Goal: Task Accomplishment & Management: Complete application form

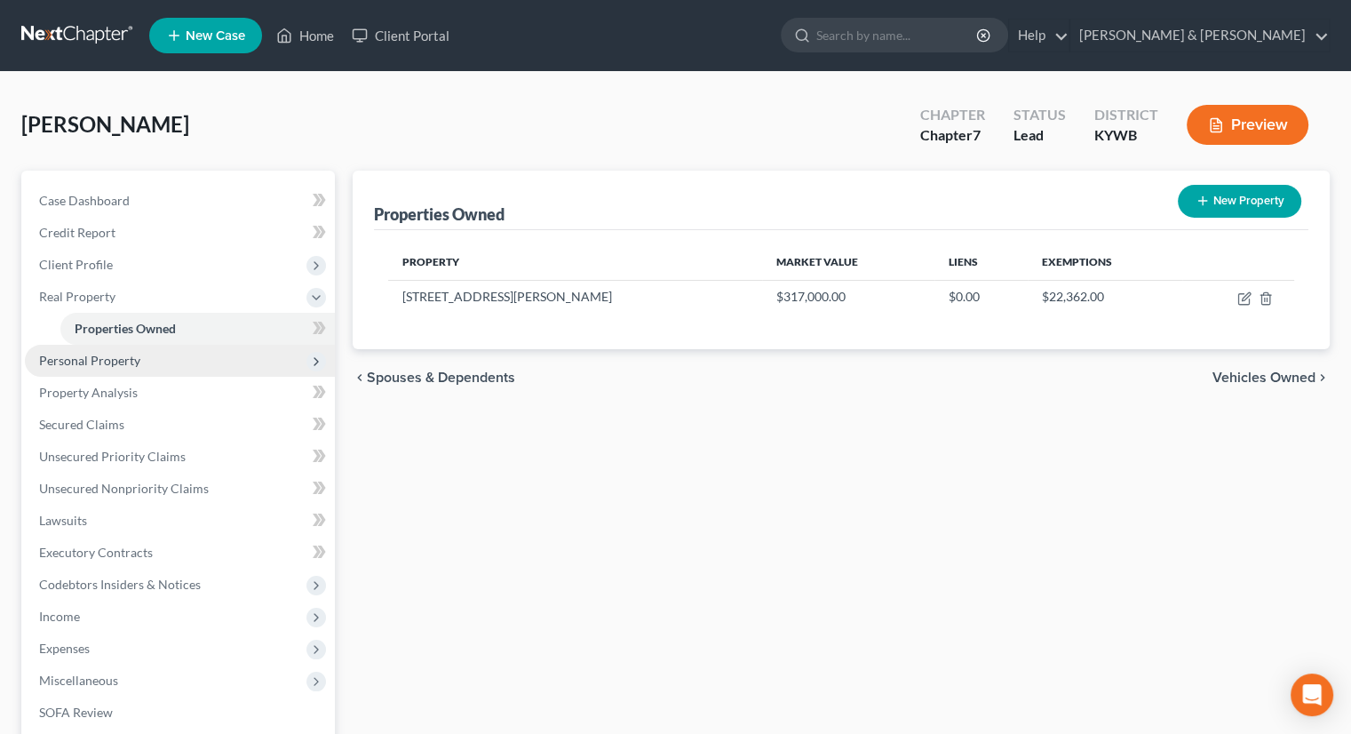
click at [92, 356] on span "Personal Property" at bounding box center [89, 360] width 101 height 15
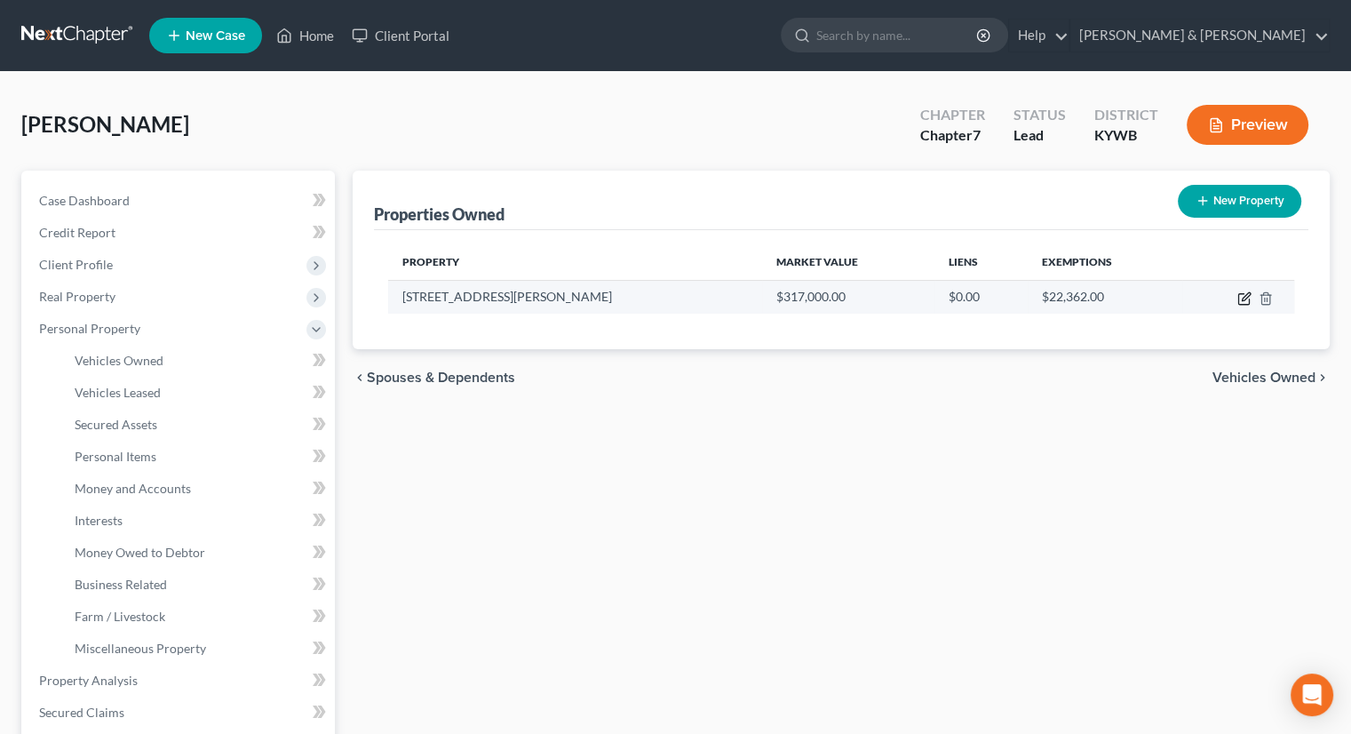
click at [1247, 296] on icon "button" at bounding box center [1246, 296] width 8 height 8
select select "18"
select select "55"
select select "2"
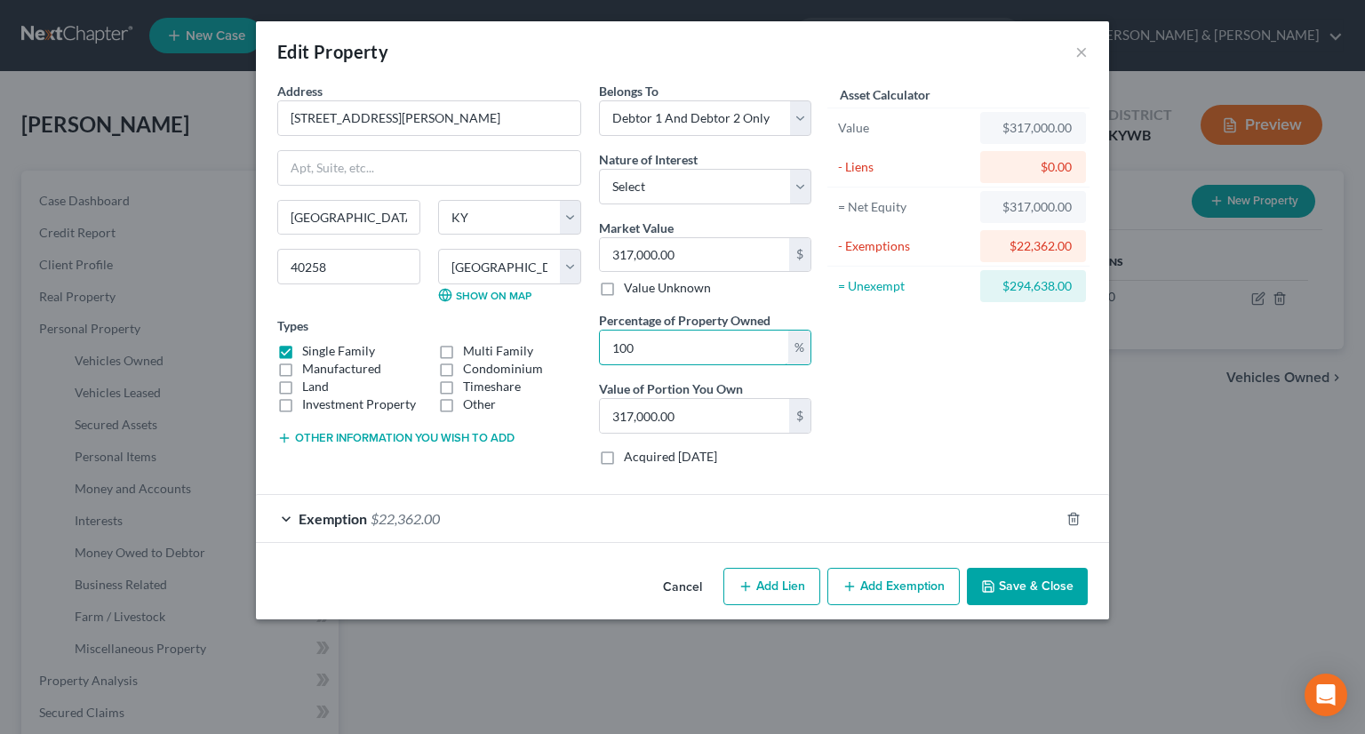
drag, startPoint x: 643, startPoint y: 352, endPoint x: 586, endPoint y: 346, distance: 57.2
click at [586, 346] on div "Address * 8222 [PERSON_NAME][GEOGRAPHIC_DATA] [GEOGRAPHIC_DATA] [US_STATE][GEOG…" at bounding box center [544, 281] width 552 height 398
type input "5"
type input "15,850.00"
type input "50"
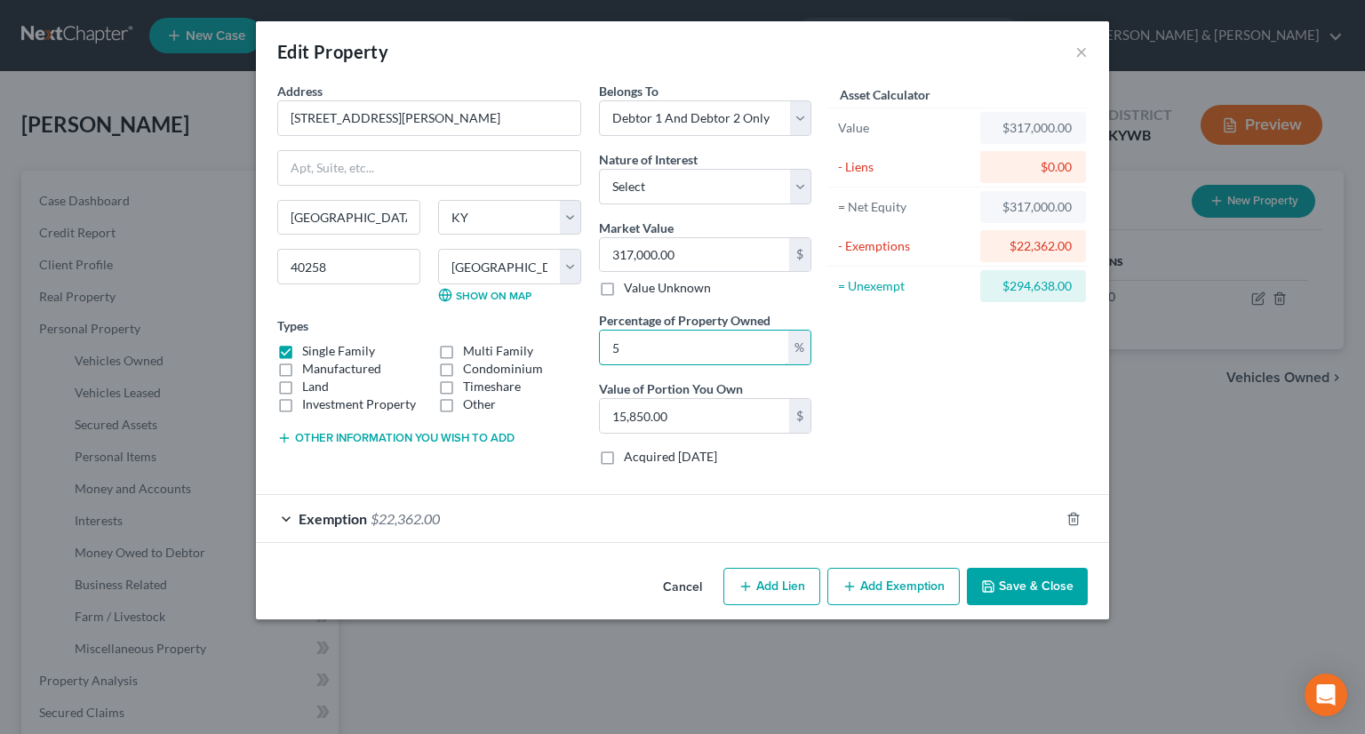
type input "158,500.00"
type input "50"
click at [803, 118] on select "Select Debtor 1 Only Debtor 2 Only Debtor 1 And Debtor 2 Only At Least One Of T…" at bounding box center [705, 118] width 212 height 36
select select "3"
click at [599, 100] on select "Select Debtor 1 Only Debtor 2 Only Debtor 1 And Debtor 2 Only At Least One Of T…" at bounding box center [705, 118] width 212 height 36
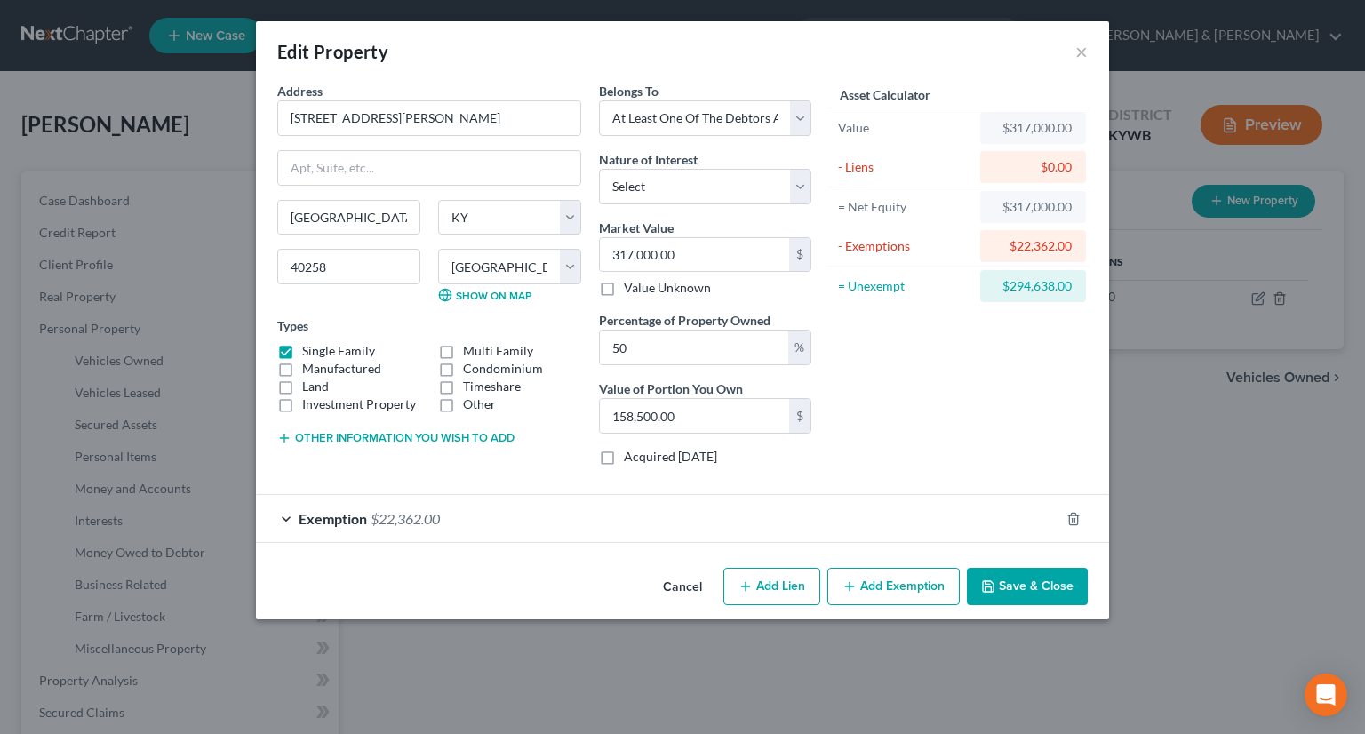
click at [1024, 585] on button "Save & Close" at bounding box center [1027, 586] width 121 height 37
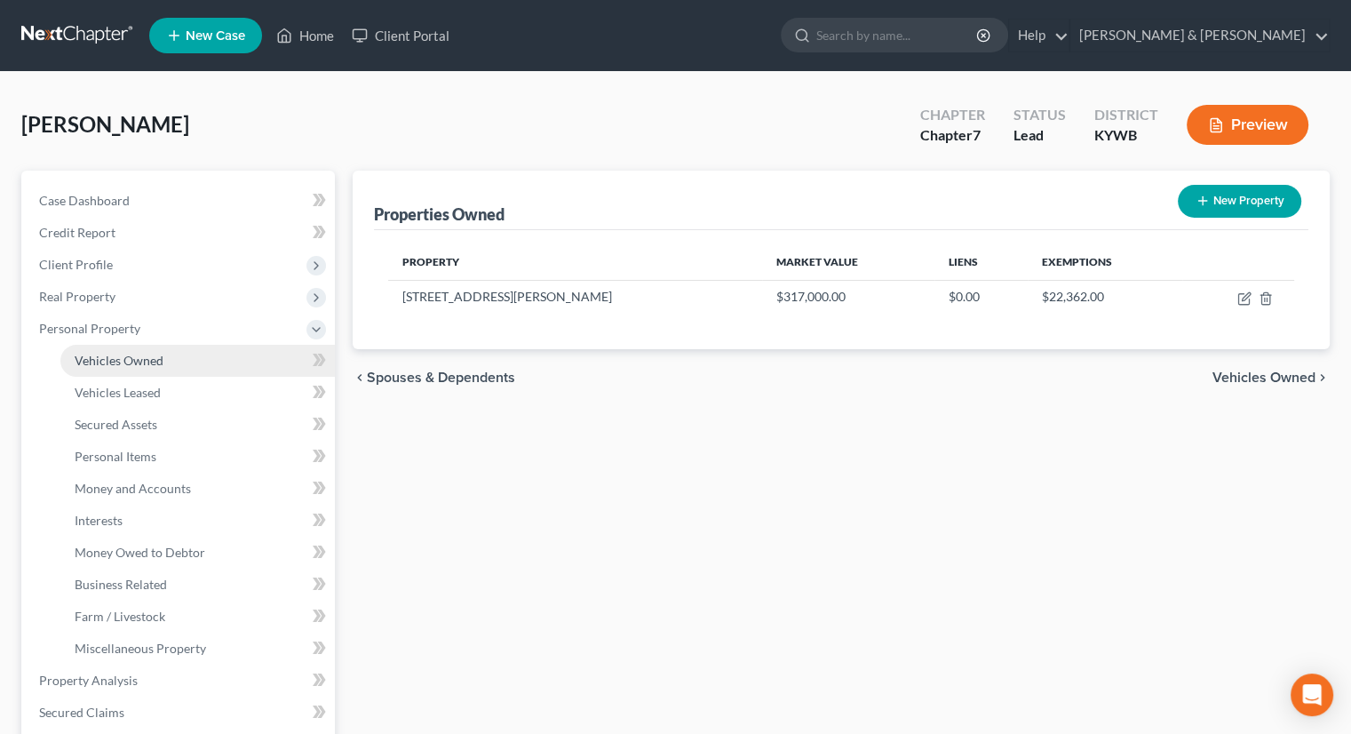
click at [135, 363] on span "Vehicles Owned" at bounding box center [119, 360] width 89 height 15
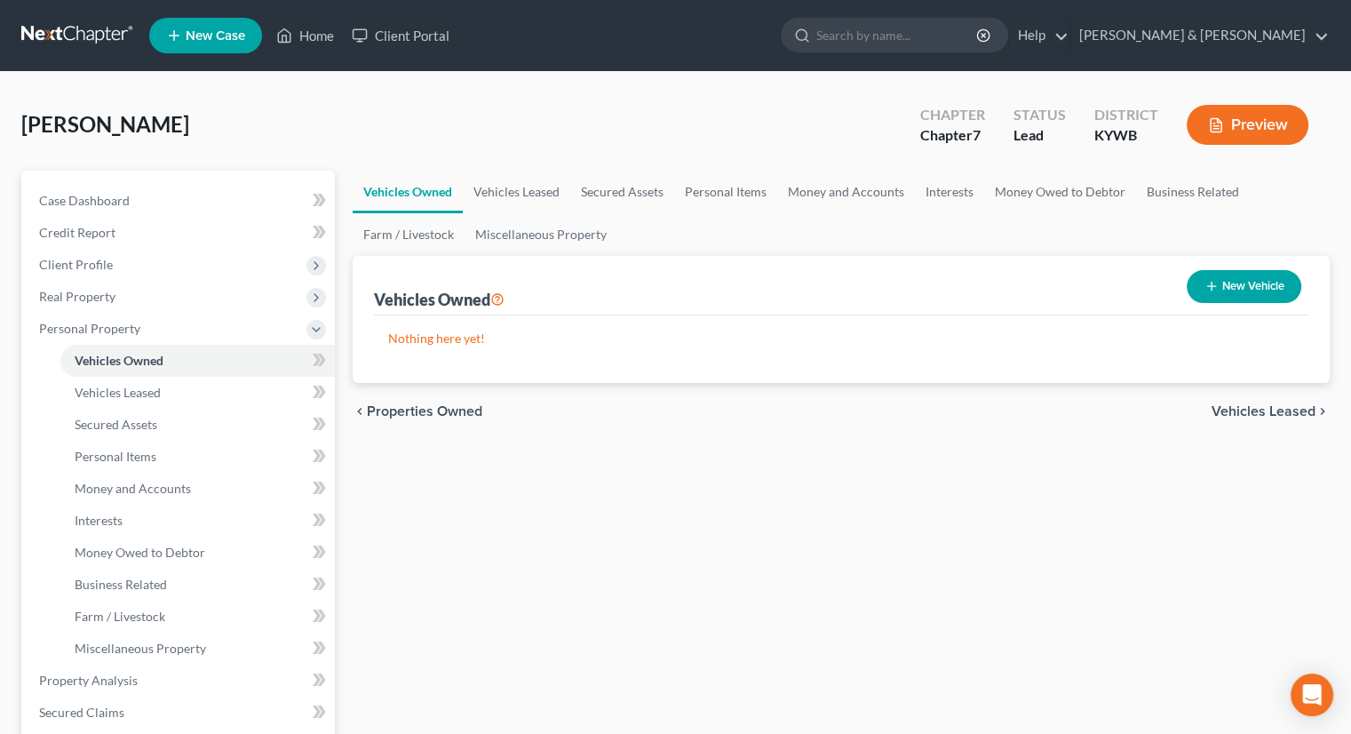
drag, startPoint x: 1220, startPoint y: 277, endPoint x: 1226, endPoint y: 261, distance: 17.2
click at [1226, 267] on div "New Vehicle" at bounding box center [1244, 286] width 129 height 47
click at [1247, 287] on button "New Vehicle" at bounding box center [1244, 286] width 115 height 33
select select "0"
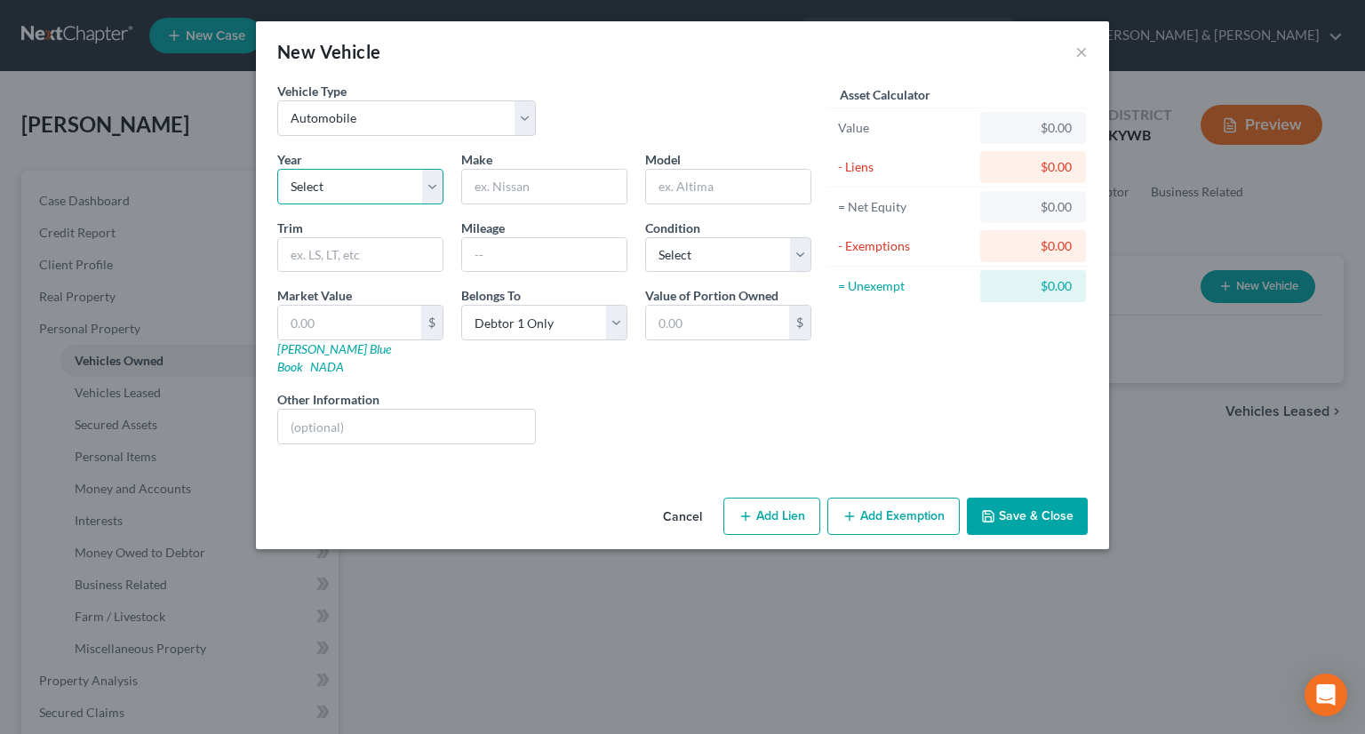
click at [388, 182] on select "Select 2026 2025 2024 2023 2022 2021 2020 2019 2018 2017 2016 2015 2014 2013 20…" at bounding box center [360, 187] width 166 height 36
select select "10"
click at [277, 169] on select "Select 2026 2025 2024 2023 2022 2021 2020 2019 2018 2017 2016 2015 2014 2013 20…" at bounding box center [360, 187] width 166 height 36
click at [542, 187] on input "text" at bounding box center [544, 187] width 164 height 34
type input "Dodge"
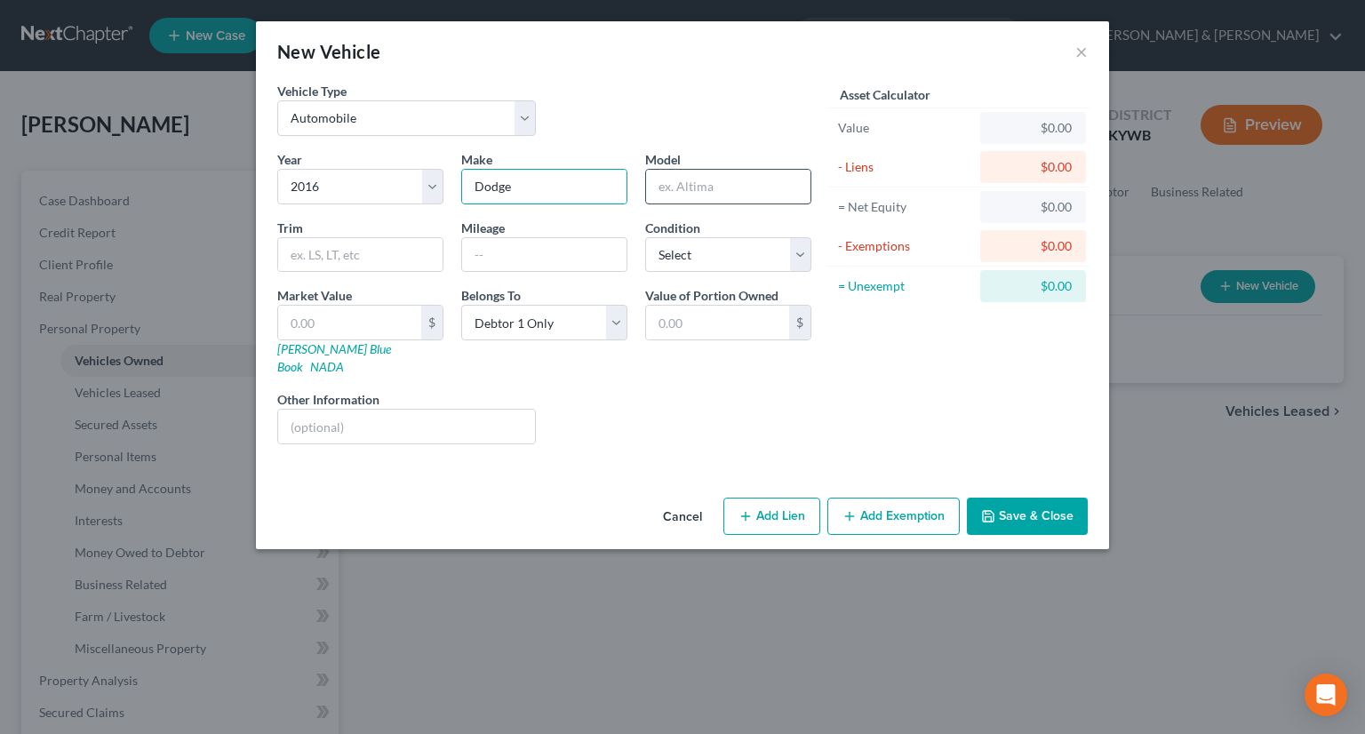
click at [684, 187] on input "text" at bounding box center [728, 187] width 164 height 34
type input "Charger"
click at [490, 258] on input "text" at bounding box center [544, 255] width 164 height 34
type input "26000"
click at [313, 321] on input "text" at bounding box center [349, 323] width 143 height 34
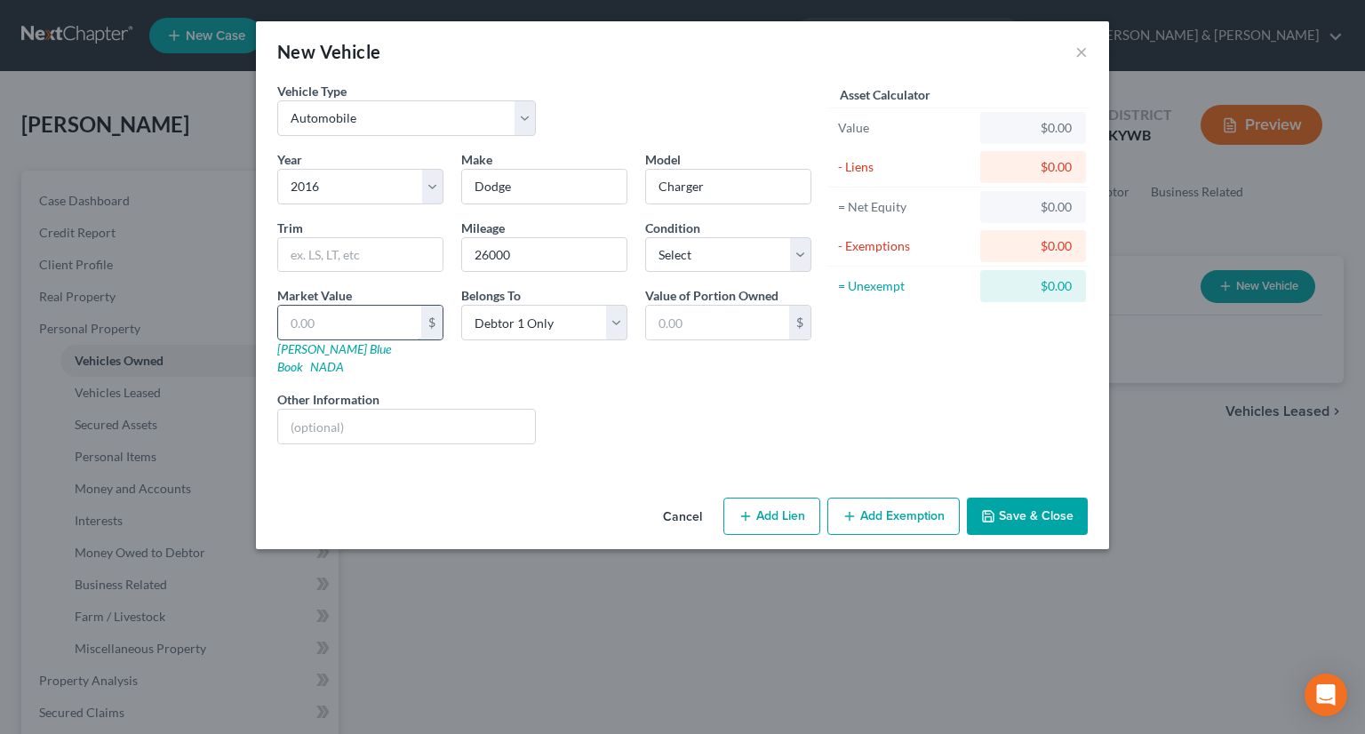
type input "2"
type input "2.00"
type input "21"
type input "21.00"
type input "210"
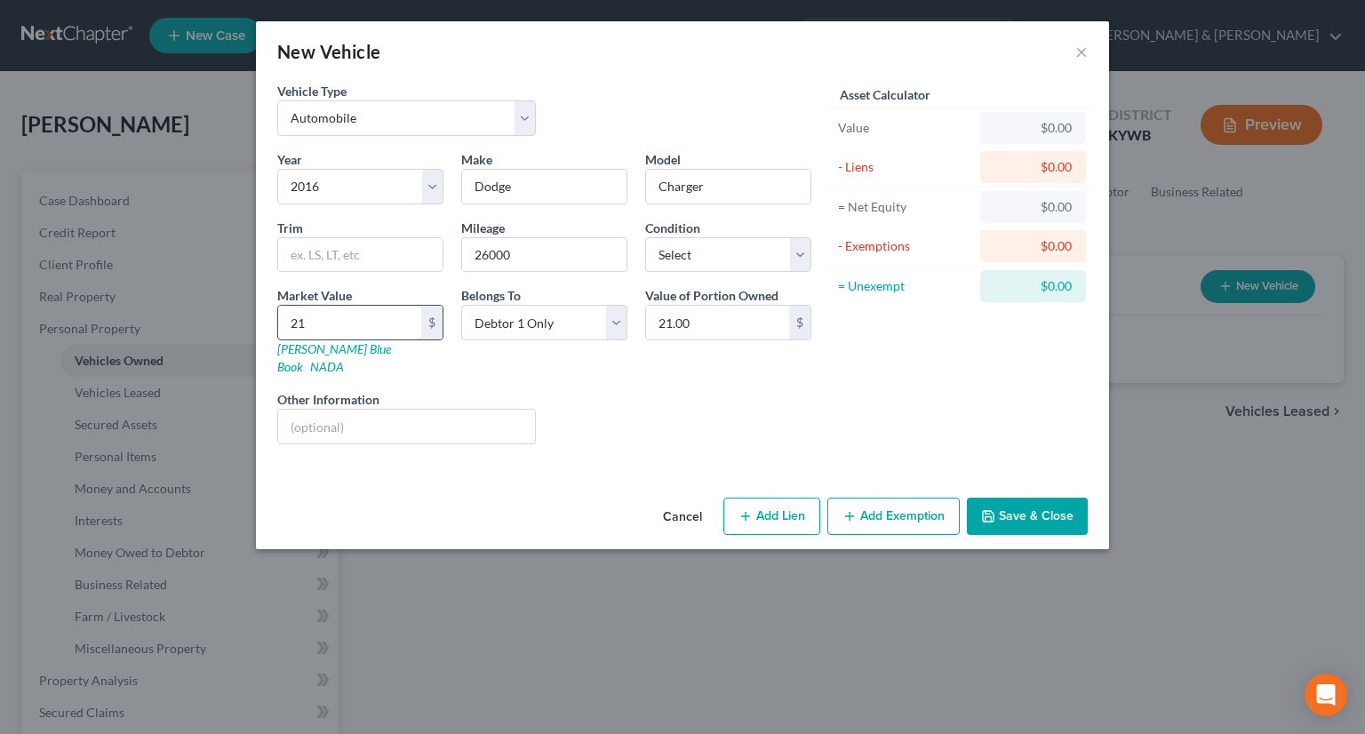
type input "210.00"
type input "2100"
type input "2,100.00"
type input "2,1000"
type input "21,000.00"
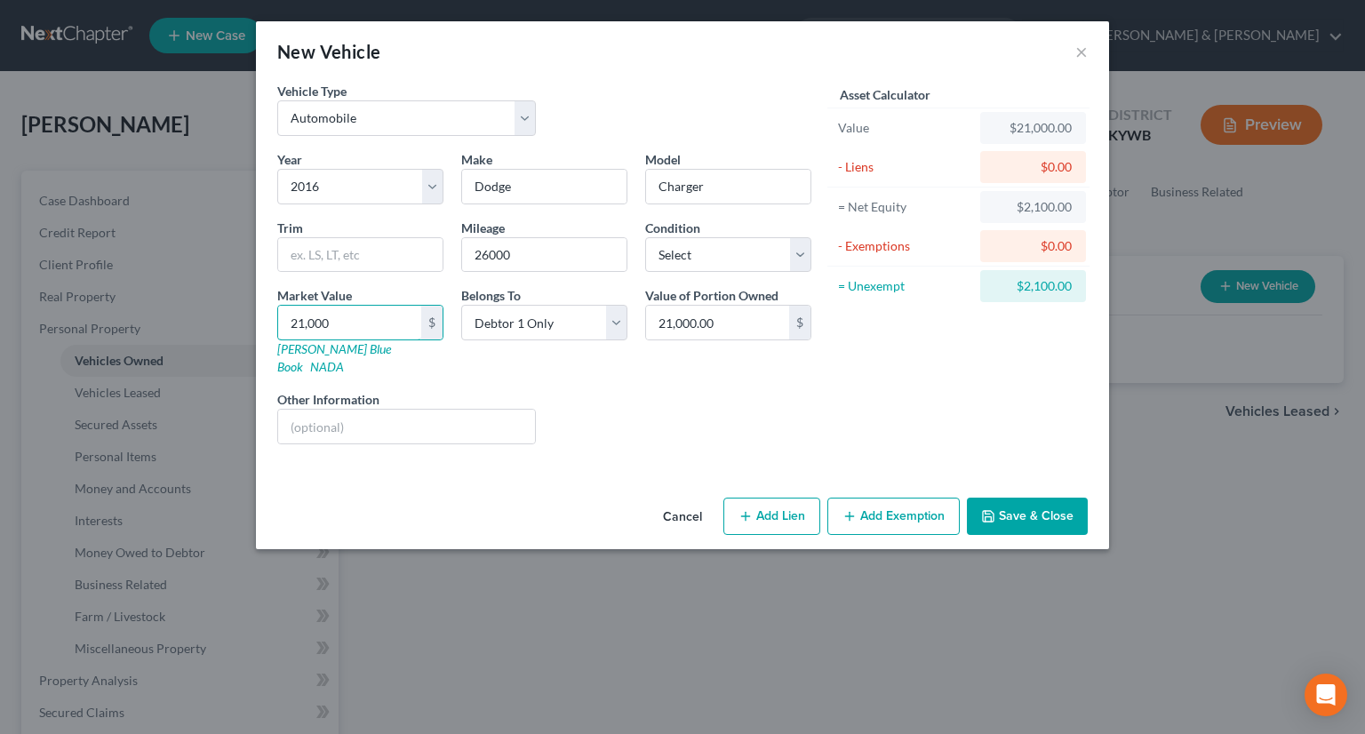
type input "21,000"
click at [880, 502] on button "Add Exemption" at bounding box center [893, 516] width 132 height 37
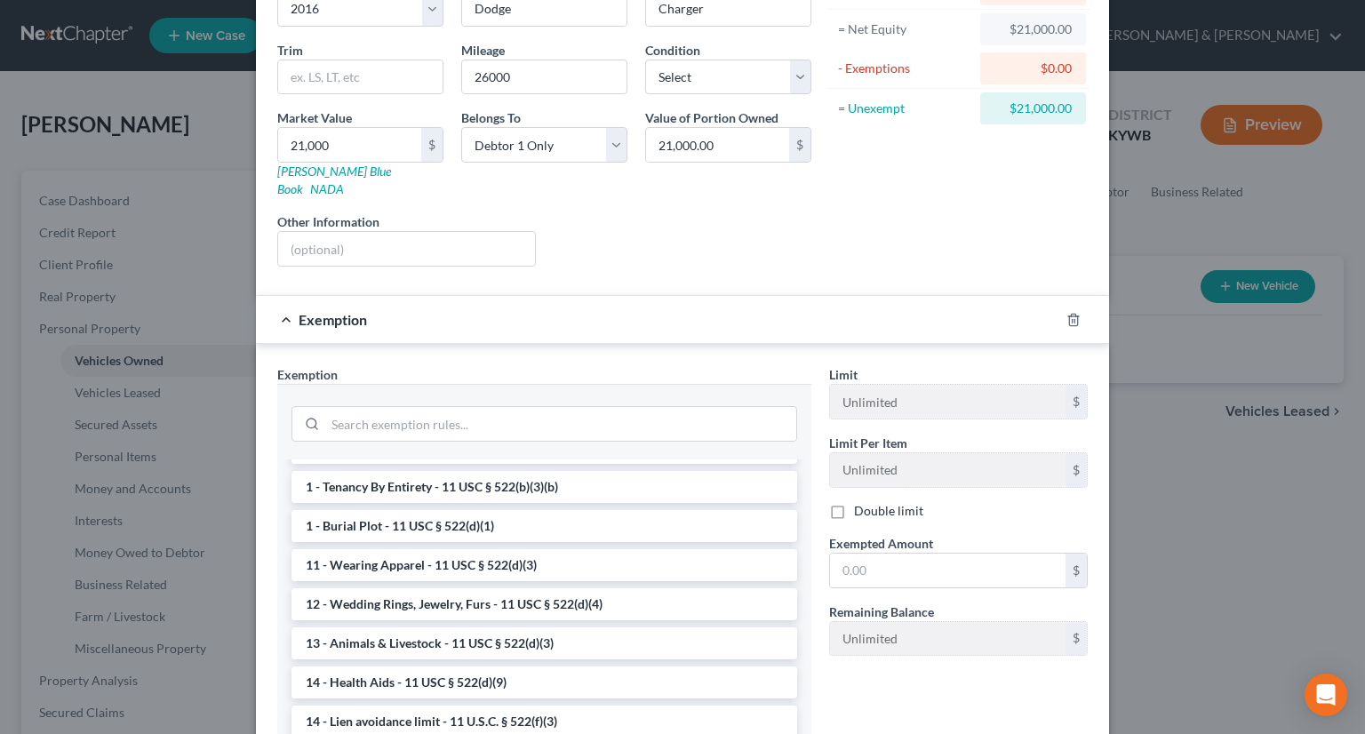
scroll to position [178, 0]
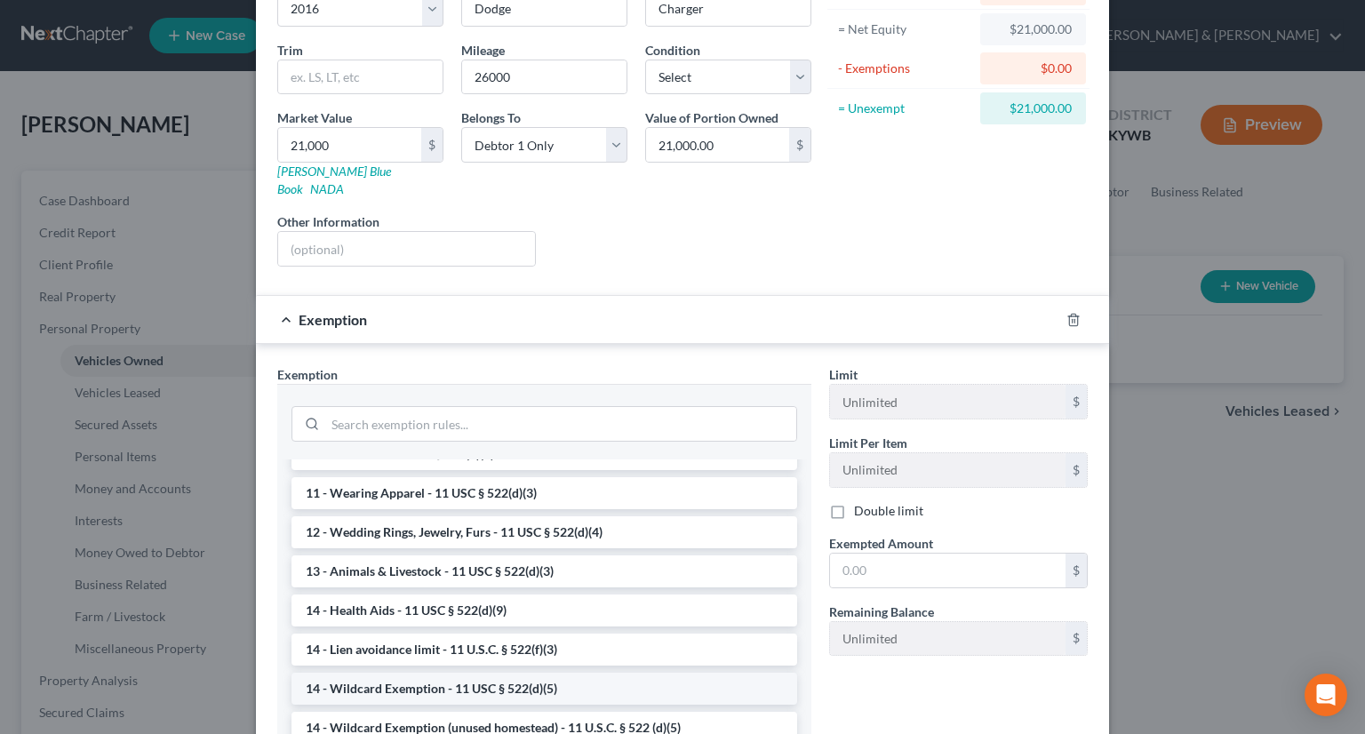
click at [408, 673] on li "14 - Wildcard Exemption - 11 USC § 522(d)(5)" at bounding box center [544, 689] width 506 height 32
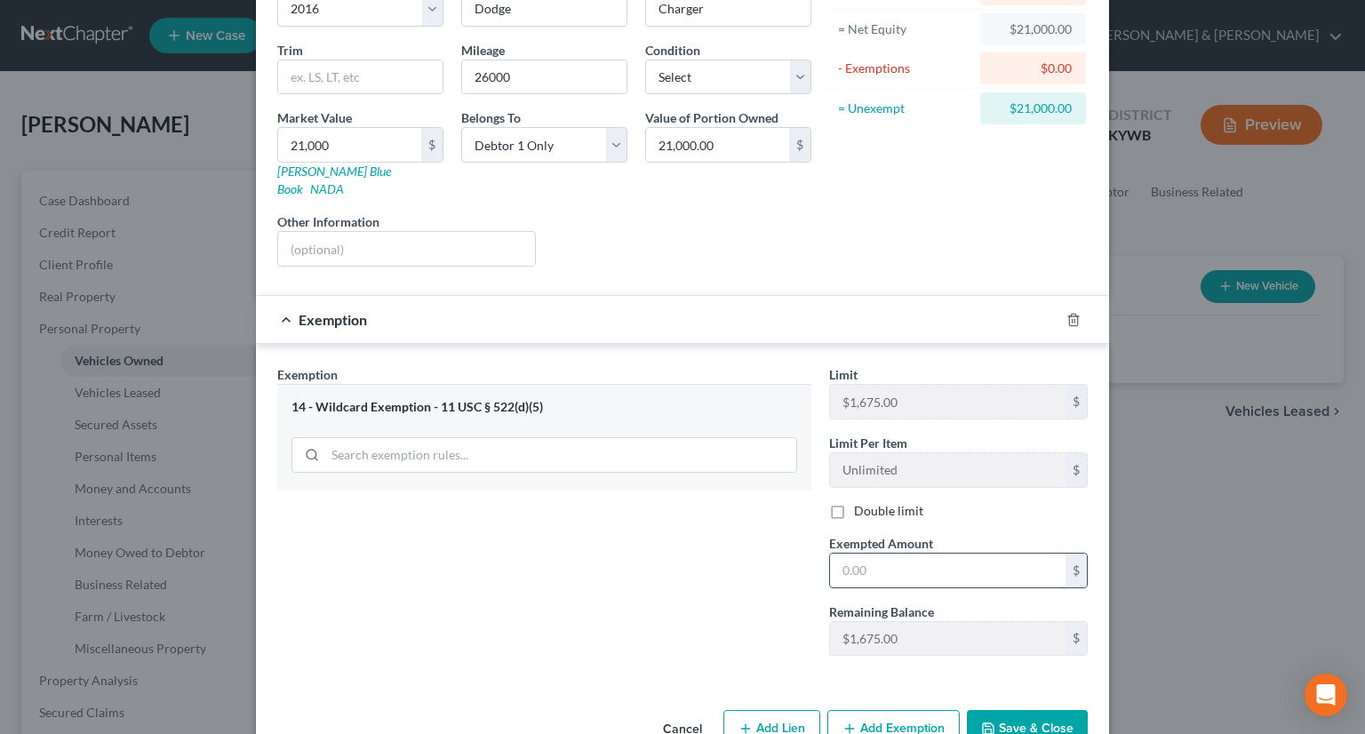
click at [832, 554] on input "text" at bounding box center [947, 571] width 235 height 34
type input "1,209"
click at [1024, 710] on button "Save & Close" at bounding box center [1027, 728] width 121 height 37
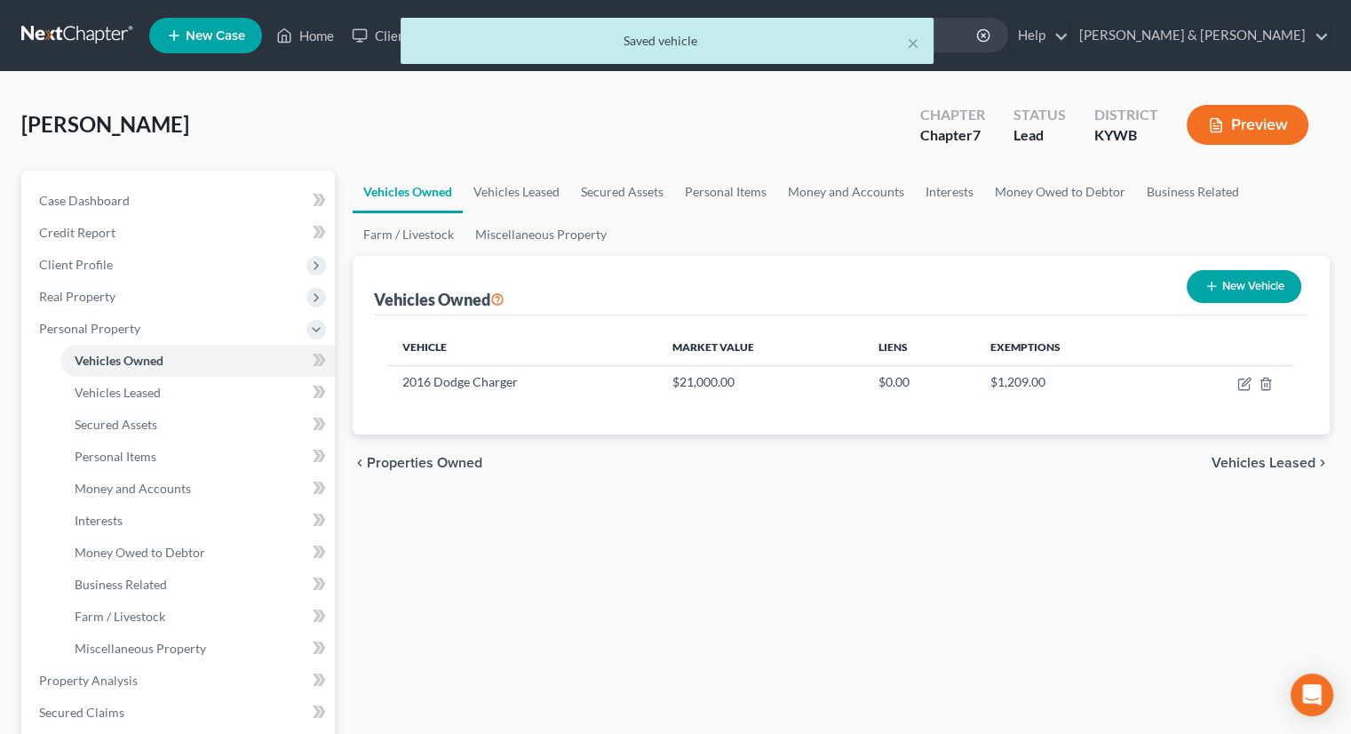
click at [1208, 286] on line "button" at bounding box center [1212, 286] width 8 height 0
select select "0"
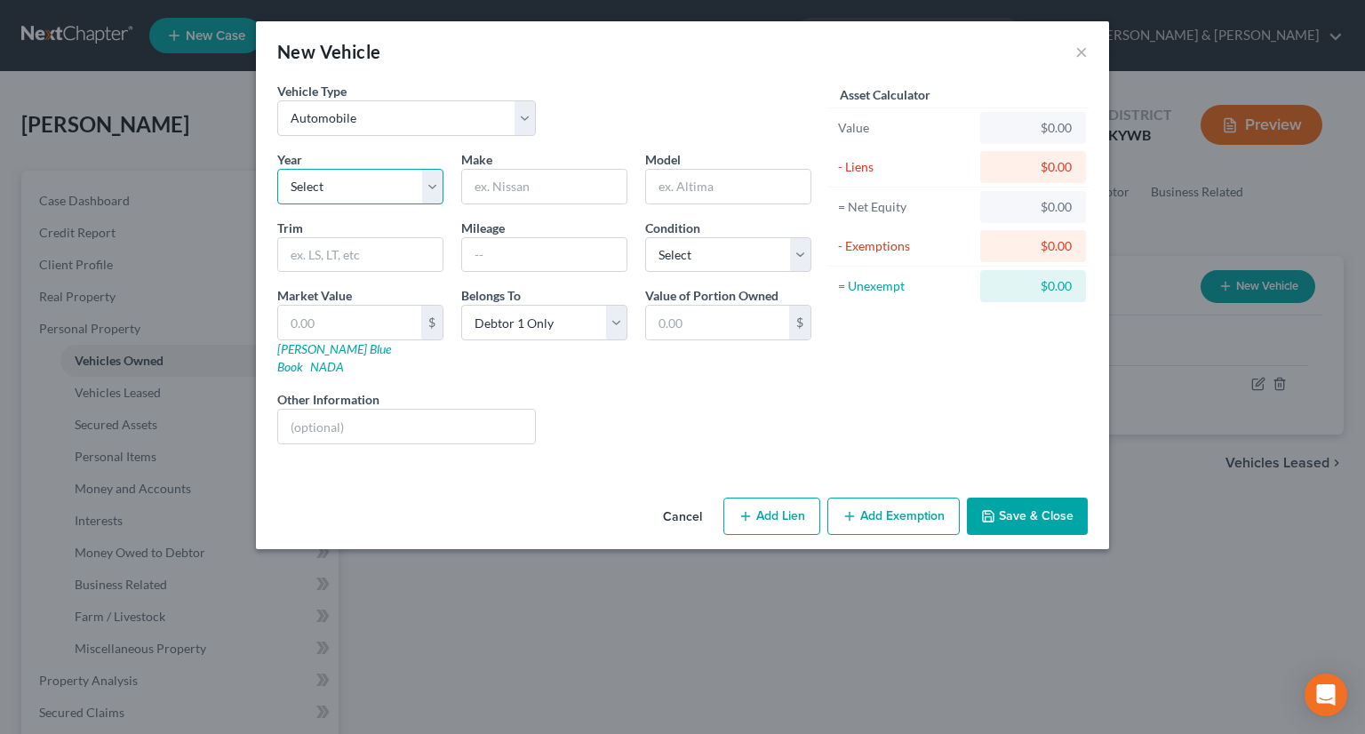
click at [422, 178] on select "Select 2026 2025 2024 2023 2022 2021 2020 2019 2018 2017 2016 2015 2014 2013 20…" at bounding box center [360, 187] width 166 height 36
select select "11"
click at [277, 169] on select "Select 2026 2025 2024 2023 2022 2021 2020 2019 2018 2017 2016 2015 2014 2013 20…" at bounding box center [360, 187] width 166 height 36
click at [512, 186] on input "text" at bounding box center [544, 187] width 164 height 34
click at [723, 418] on div "Liens Select" at bounding box center [683, 417] width 276 height 54
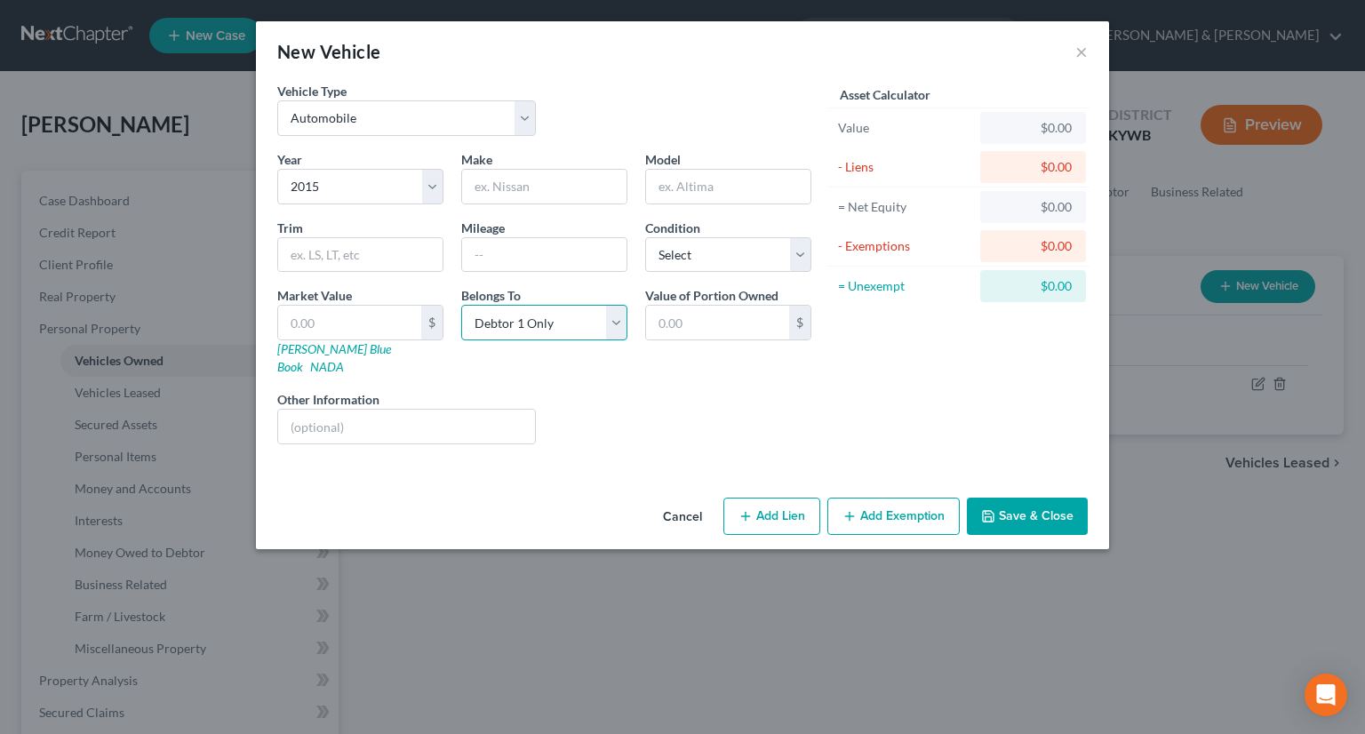
click at [618, 324] on select "Select Debtor 1 Only Debtor 2 Only Debtor 1 And Debtor 2 Only At Least One Of T…" at bounding box center [544, 323] width 166 height 36
select select "3"
click at [461, 305] on select "Select Debtor 1 Only Debtor 2 Only Debtor 1 And Debtor 2 Only At Least One Of T…" at bounding box center [544, 323] width 166 height 36
click at [535, 185] on input "text" at bounding box center [544, 187] width 164 height 34
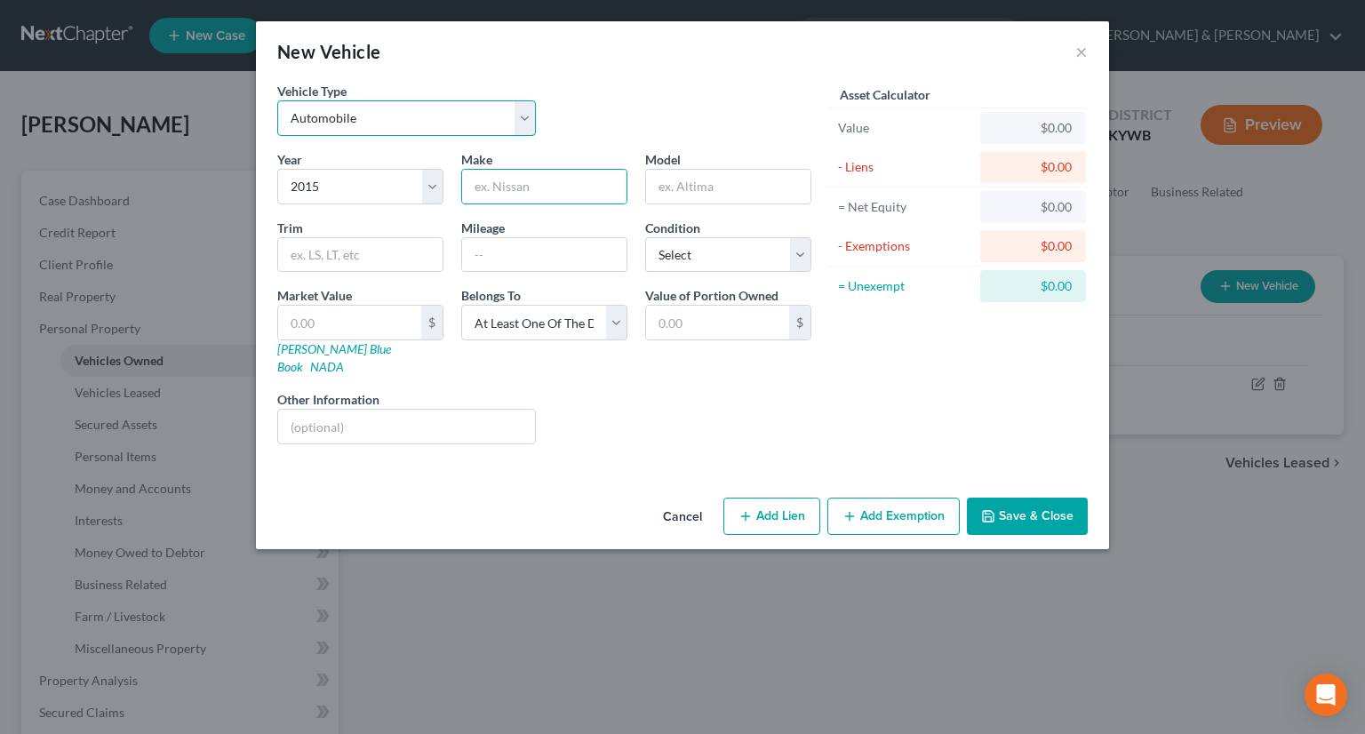
click at [522, 121] on select "Select Automobile Truck Trailer Watercraft Aircraft Motor Home Atv Other Vehicle" at bounding box center [406, 118] width 259 height 36
select select "7"
click at [277, 100] on select "Select Automobile Truck Trailer Watercraft Aircraft Motor Home Atv Other Vehicle" at bounding box center [406, 118] width 259 height 36
click at [493, 193] on input "text" at bounding box center [544, 187] width 164 height 34
type input "Harley Davidson"
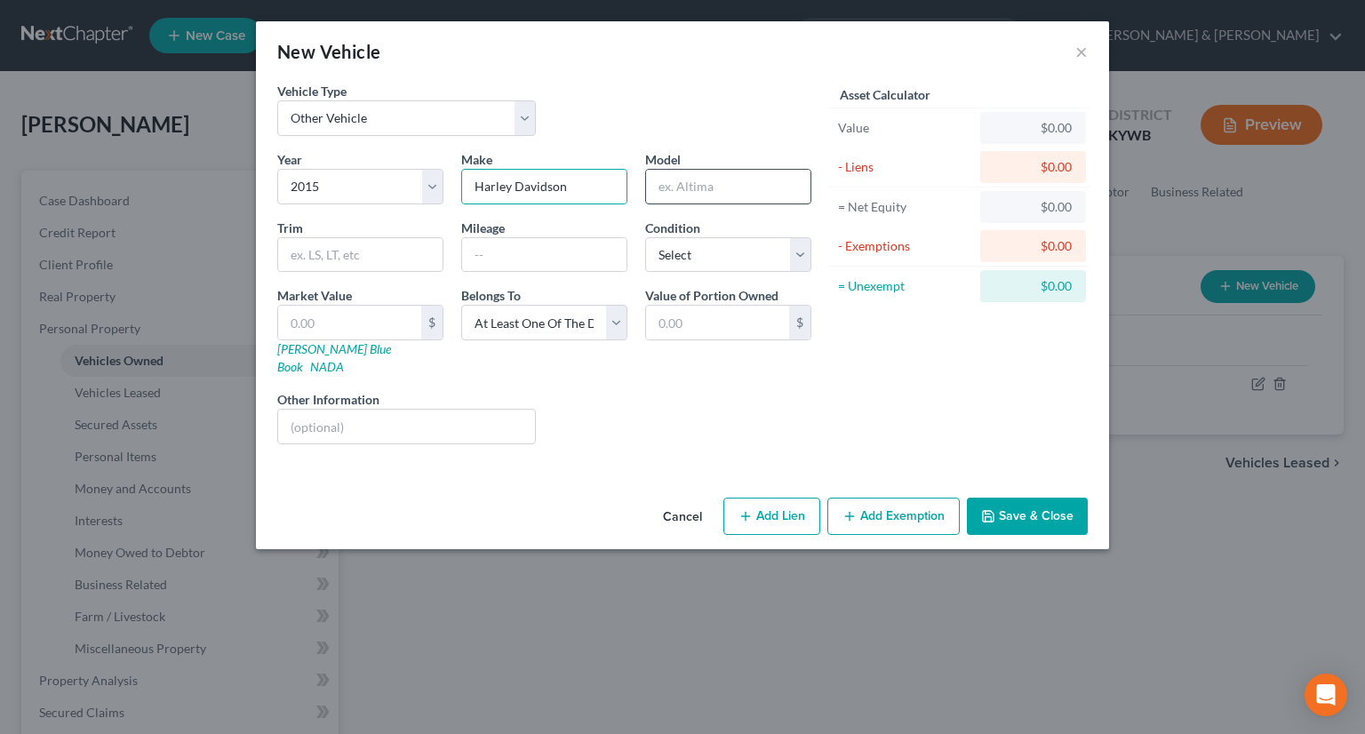
click at [681, 188] on input "text" at bounding box center [728, 187] width 164 height 34
type input "Road GL"
click at [355, 324] on input "text" at bounding box center [349, 323] width 143 height 34
type input "1"
type input "1.00"
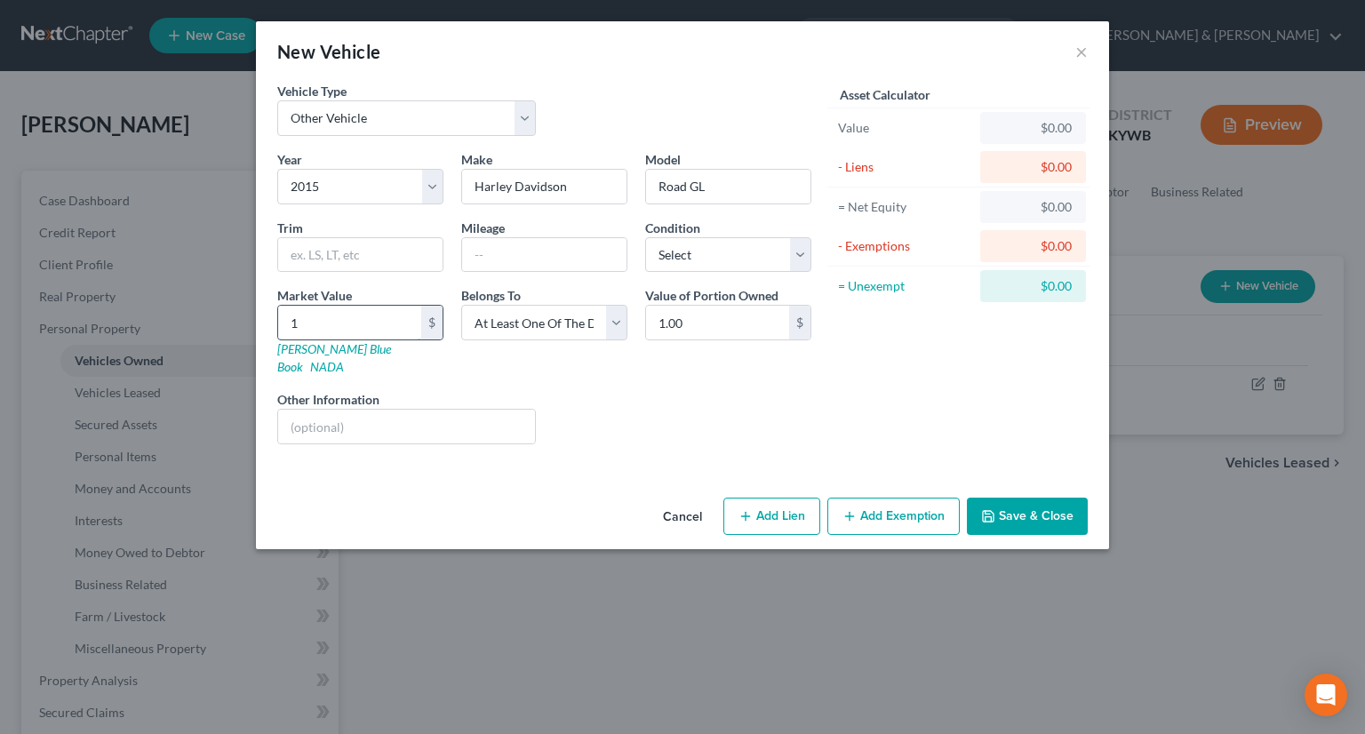
type input "12"
type input "12.00"
type input "125"
type input "125.00"
type input "1250"
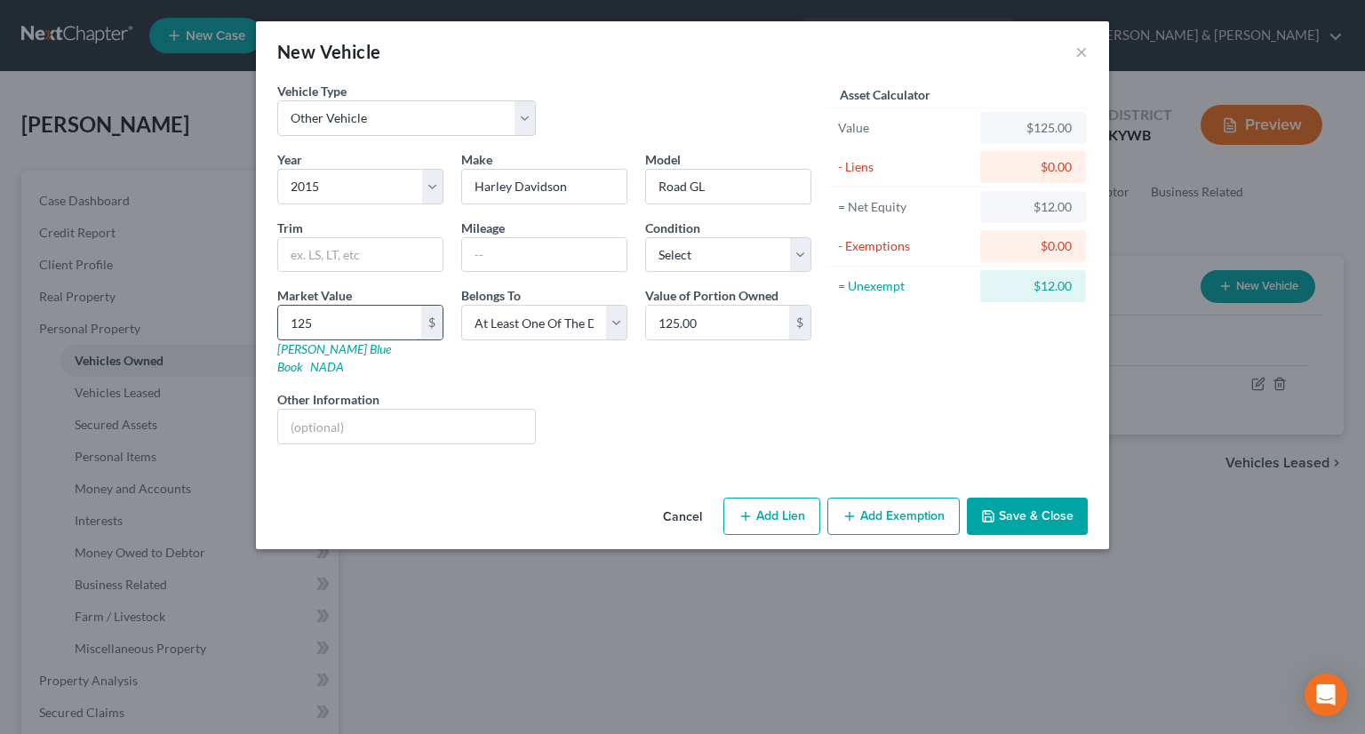
type input "1,250.00"
type input "1,2500"
type input "12,500.00"
type input "12,500"
click at [614, 322] on select "Select Debtor 1 Only Debtor 2 Only Debtor 1 And Debtor 2 Only At Least One Of T…" at bounding box center [544, 323] width 166 height 36
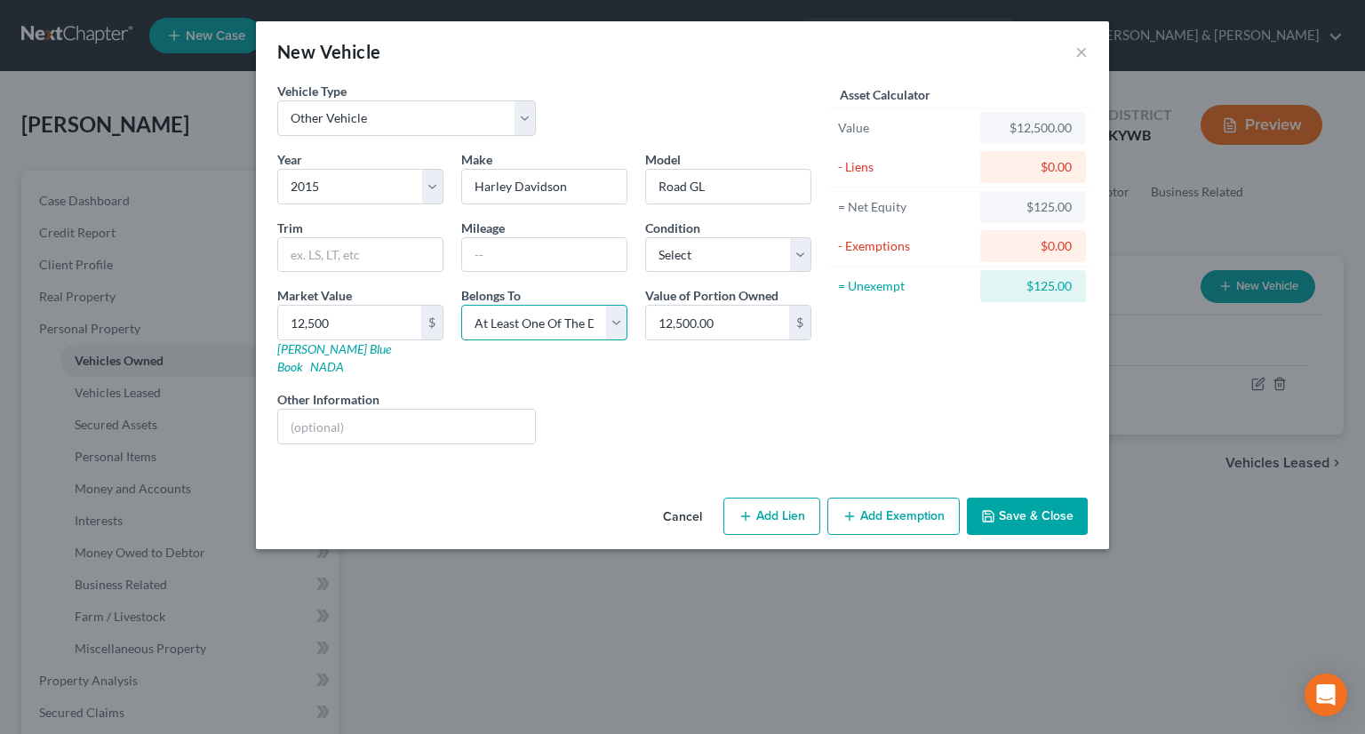
click at [461, 305] on select "Select Debtor 1 Only Debtor 2 Only Debtor 1 And Debtor 2 Only At Least One Of T…" at bounding box center [544, 323] width 166 height 36
click at [910, 498] on button "Add Exemption" at bounding box center [893, 516] width 132 height 37
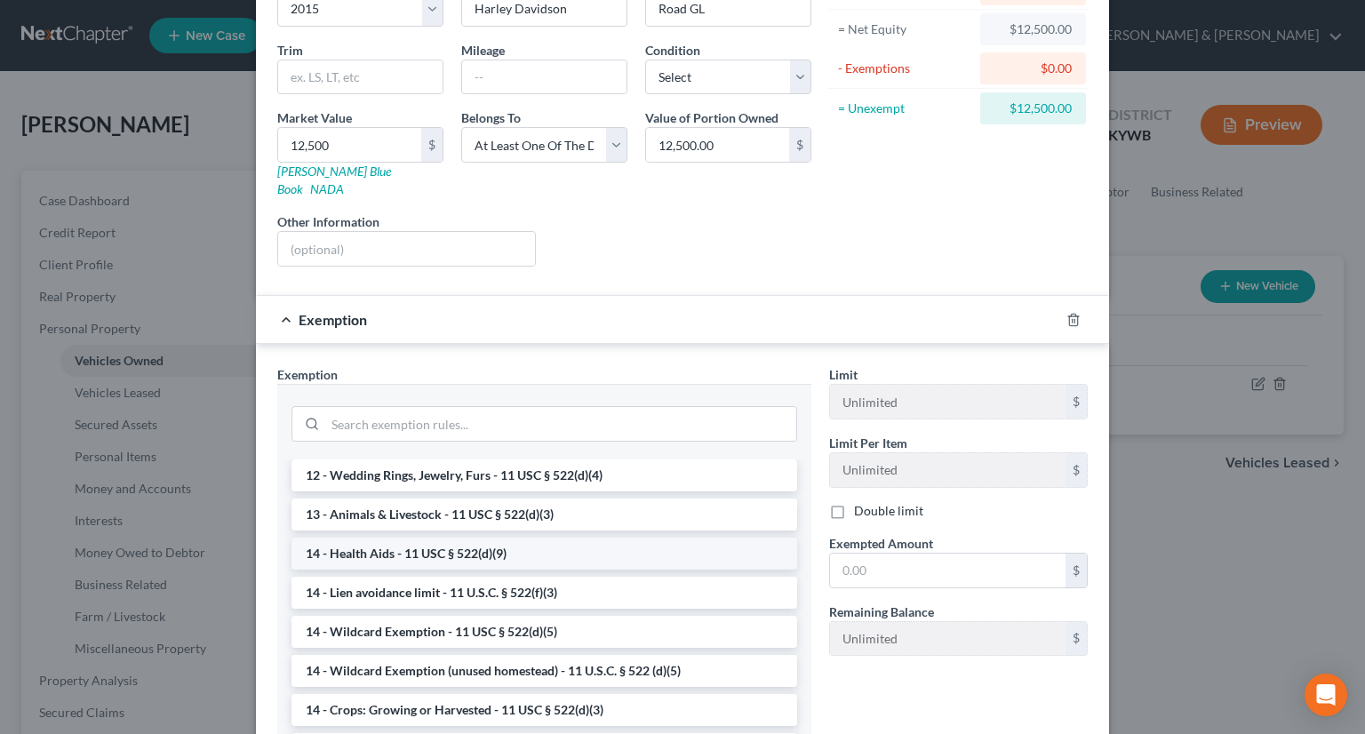
scroll to position [267, 0]
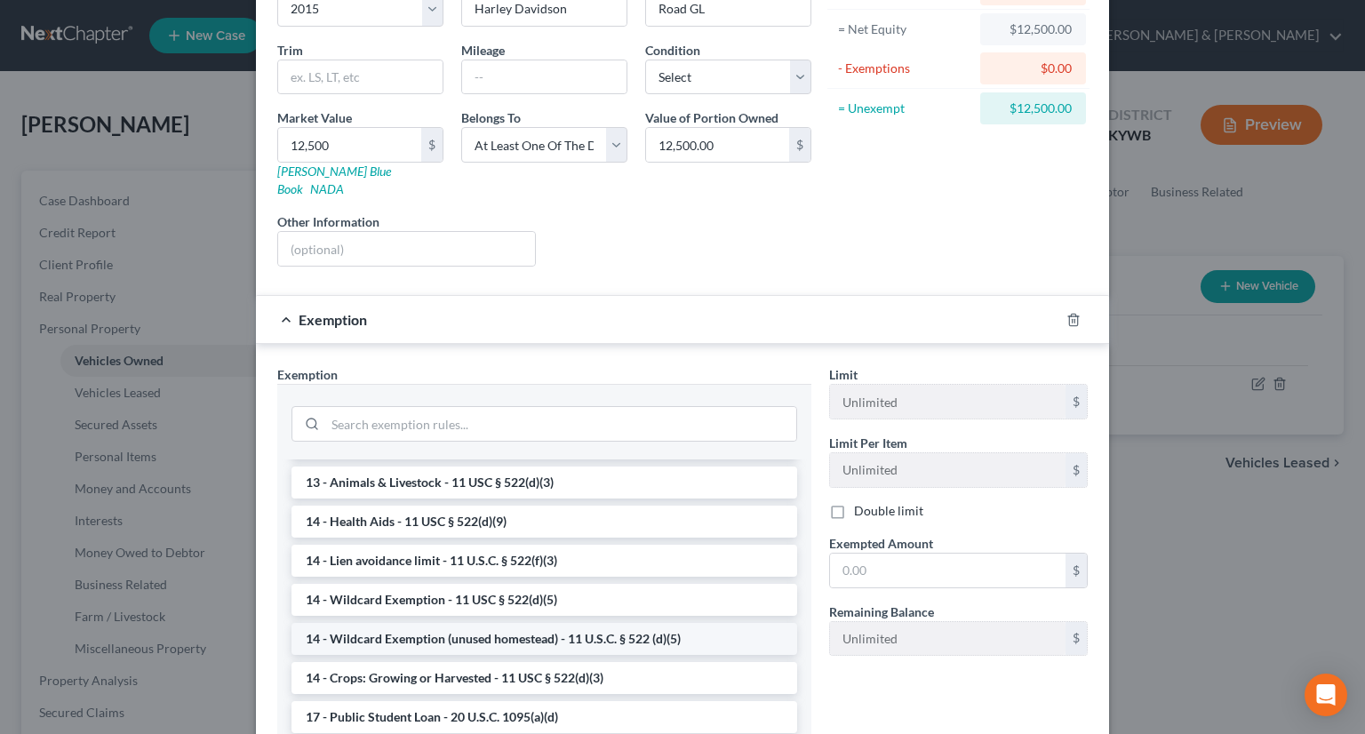
click at [518, 623] on li "14 - Wildcard Exemption (unused homestead) - 11 U.S.C. § 522 (d)(5)" at bounding box center [544, 639] width 506 height 32
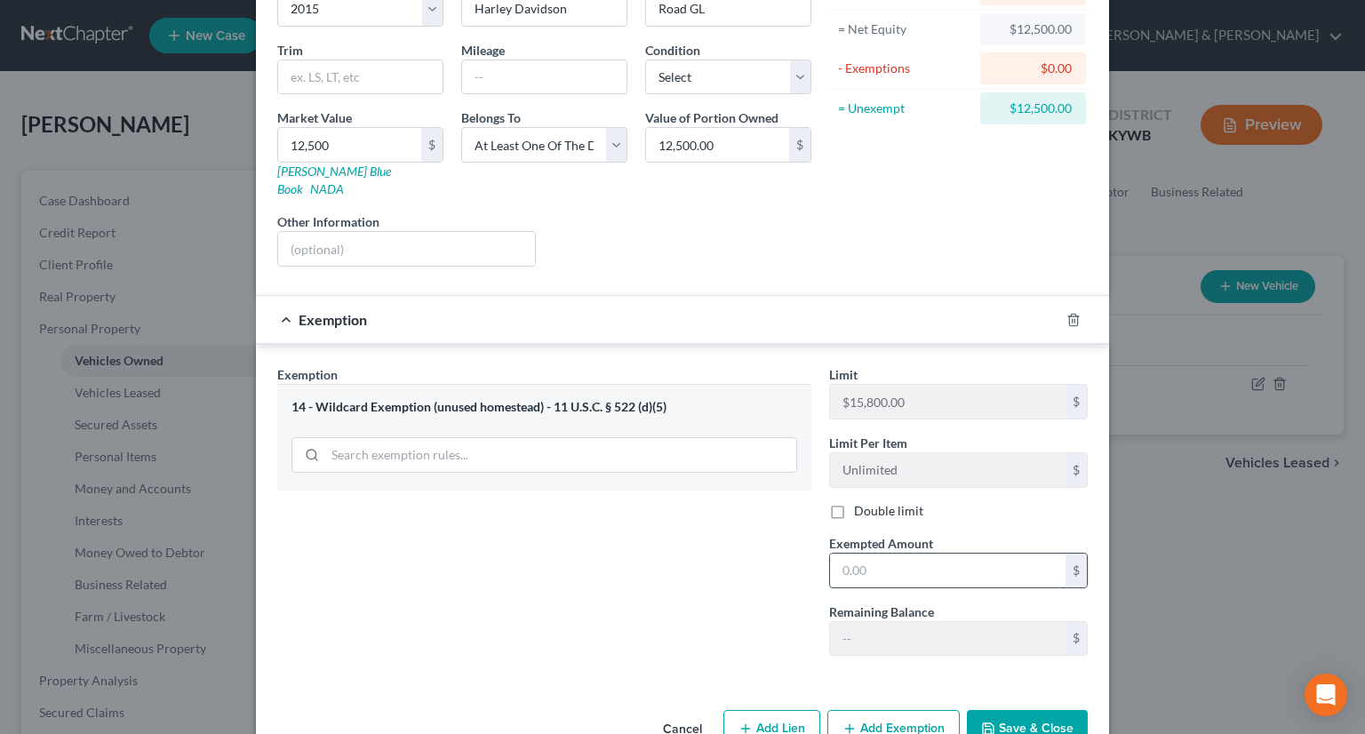
click at [842, 556] on input "text" at bounding box center [947, 571] width 235 height 34
type input "12,500"
click at [999, 710] on button "Save & Close" at bounding box center [1027, 728] width 121 height 37
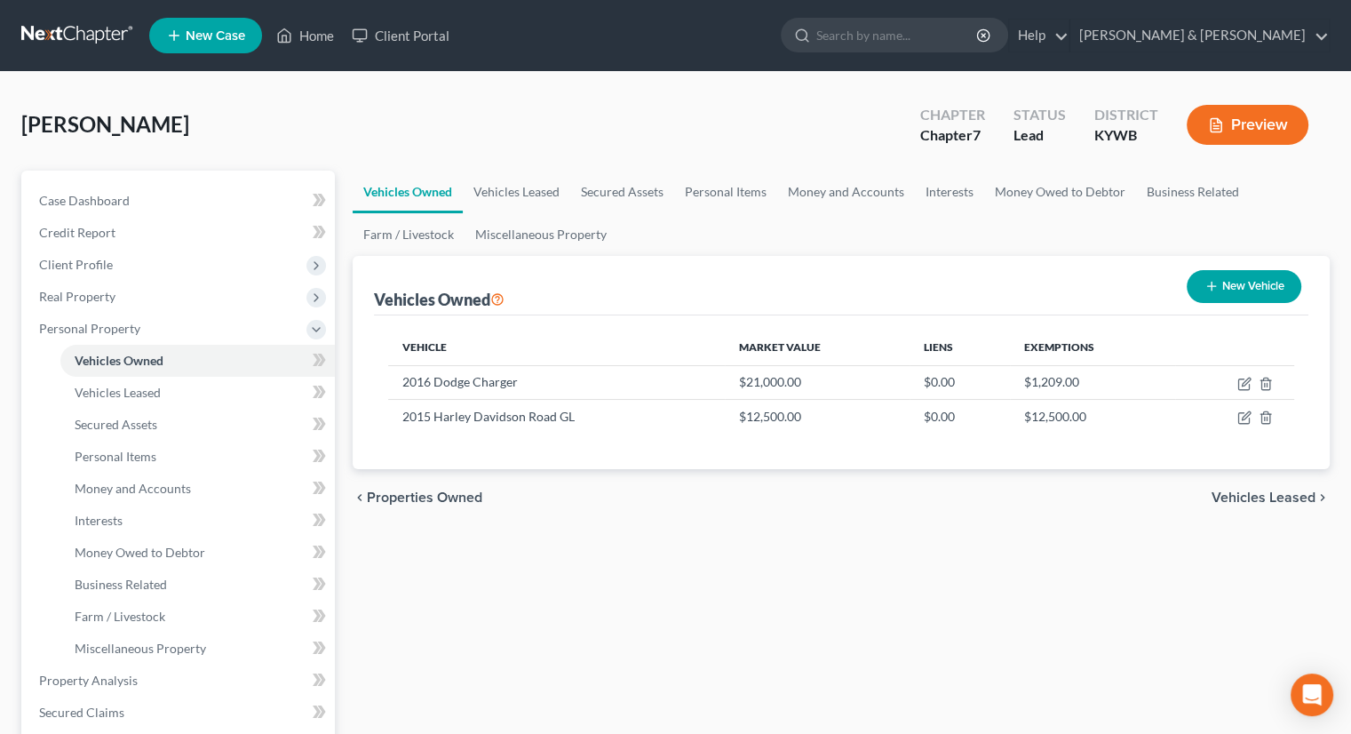
click at [1200, 278] on button "New Vehicle" at bounding box center [1244, 286] width 115 height 33
select select "0"
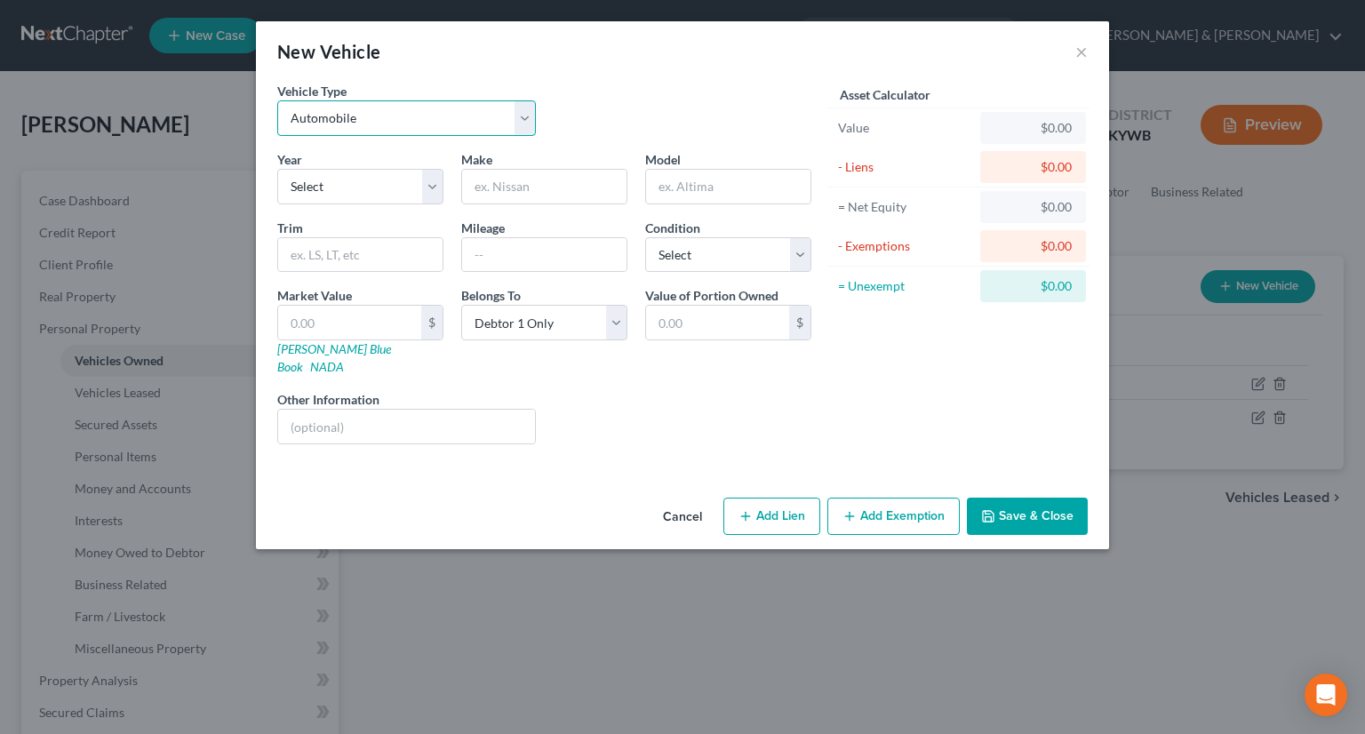
click at [515, 117] on select "Select Automobile Truck Trailer Watercraft Aircraft Motor Home Atv Other Vehicle" at bounding box center [406, 118] width 259 height 36
select select "7"
click at [277, 100] on select "Select Automobile Truck Trailer Watercraft Aircraft Motor Home Atv Other Vehicle" at bounding box center [406, 118] width 259 height 36
click at [376, 187] on select "Select 2026 2025 2024 2023 2022 2021 2020 2019 2018 2017 2016 2015 2014 2013 20…" at bounding box center [360, 187] width 166 height 36
select select "13"
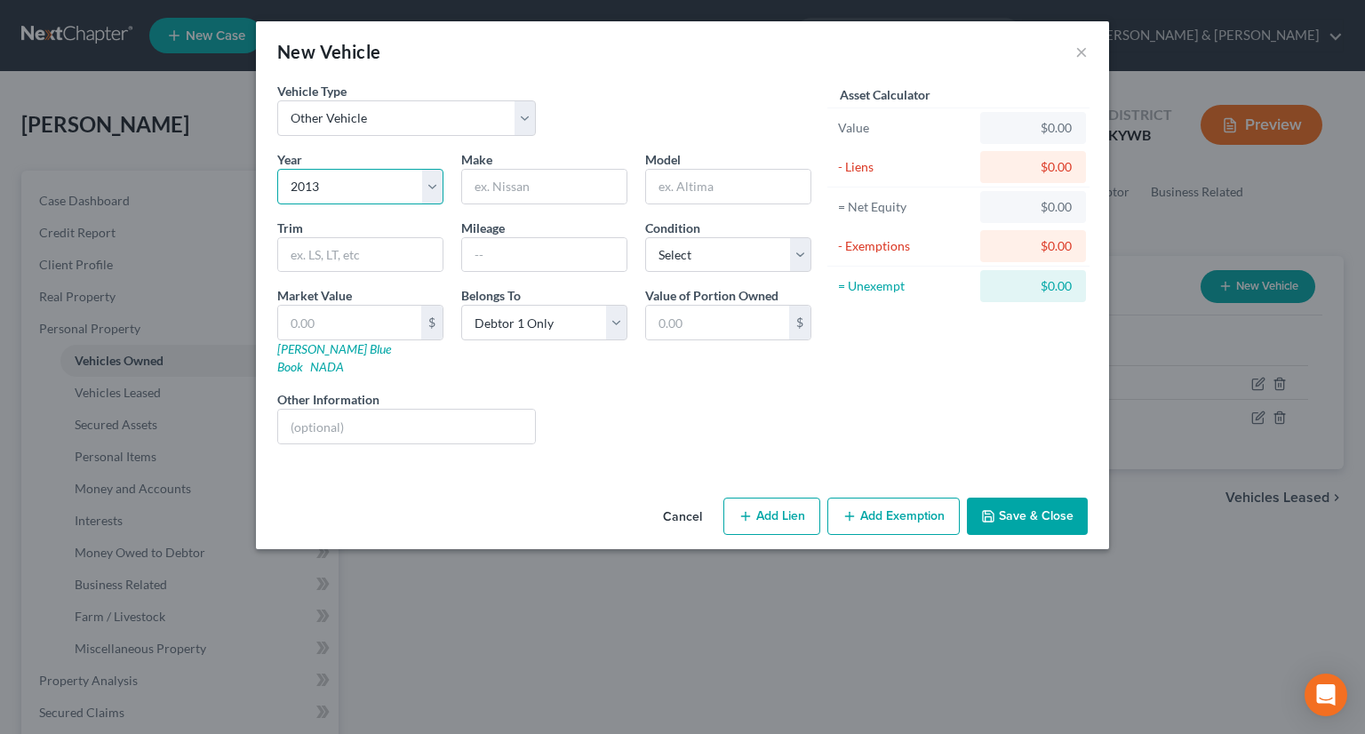
click at [277, 169] on select "Select 2026 2025 2024 2023 2022 2021 2020 2019 2018 2017 2016 2015 2014 2013 20…" at bounding box center [360, 187] width 166 height 36
click at [535, 180] on input "text" at bounding box center [544, 187] width 164 height 34
type input "Suzuki"
click at [719, 196] on input "text" at bounding box center [728, 187] width 164 height 34
type input "Hayabusa"
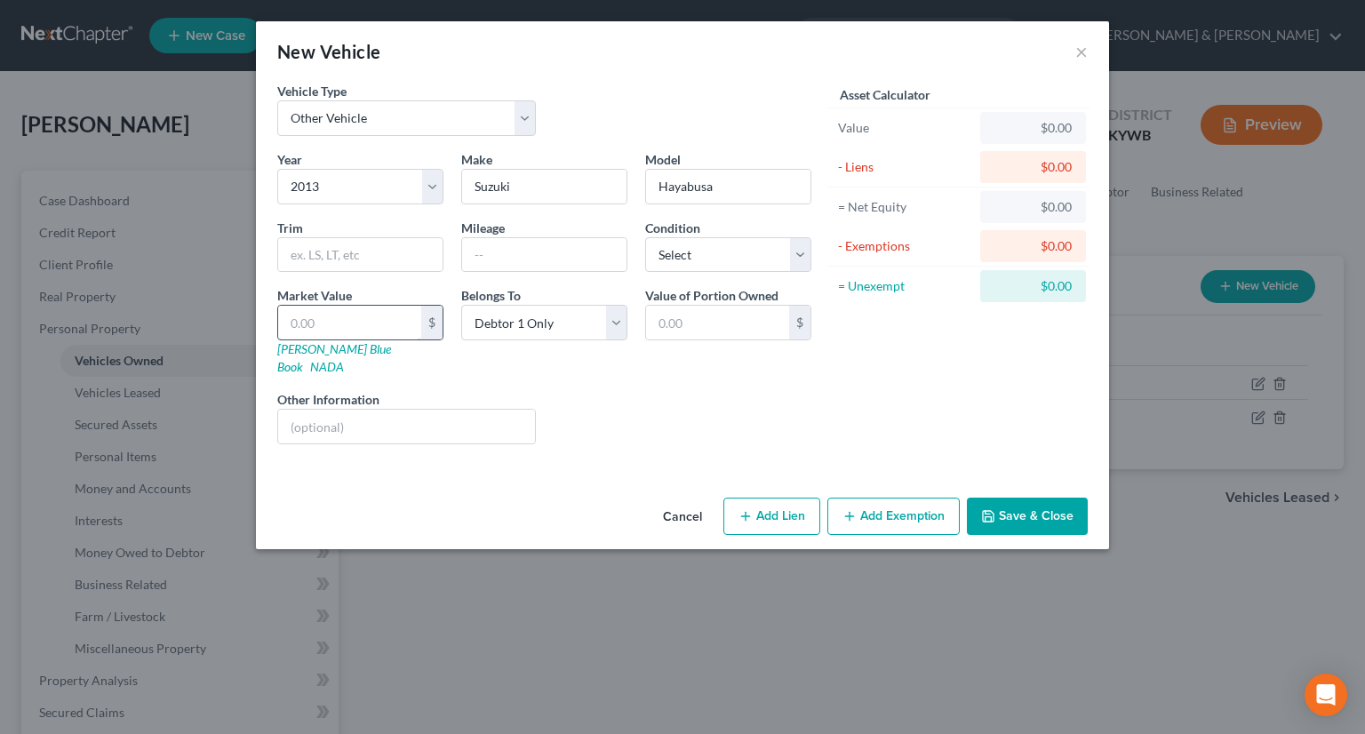
click at [363, 321] on input "text" at bounding box center [349, 323] width 143 height 34
type input "8"
type input "8.00"
type input "85"
type input "85.00"
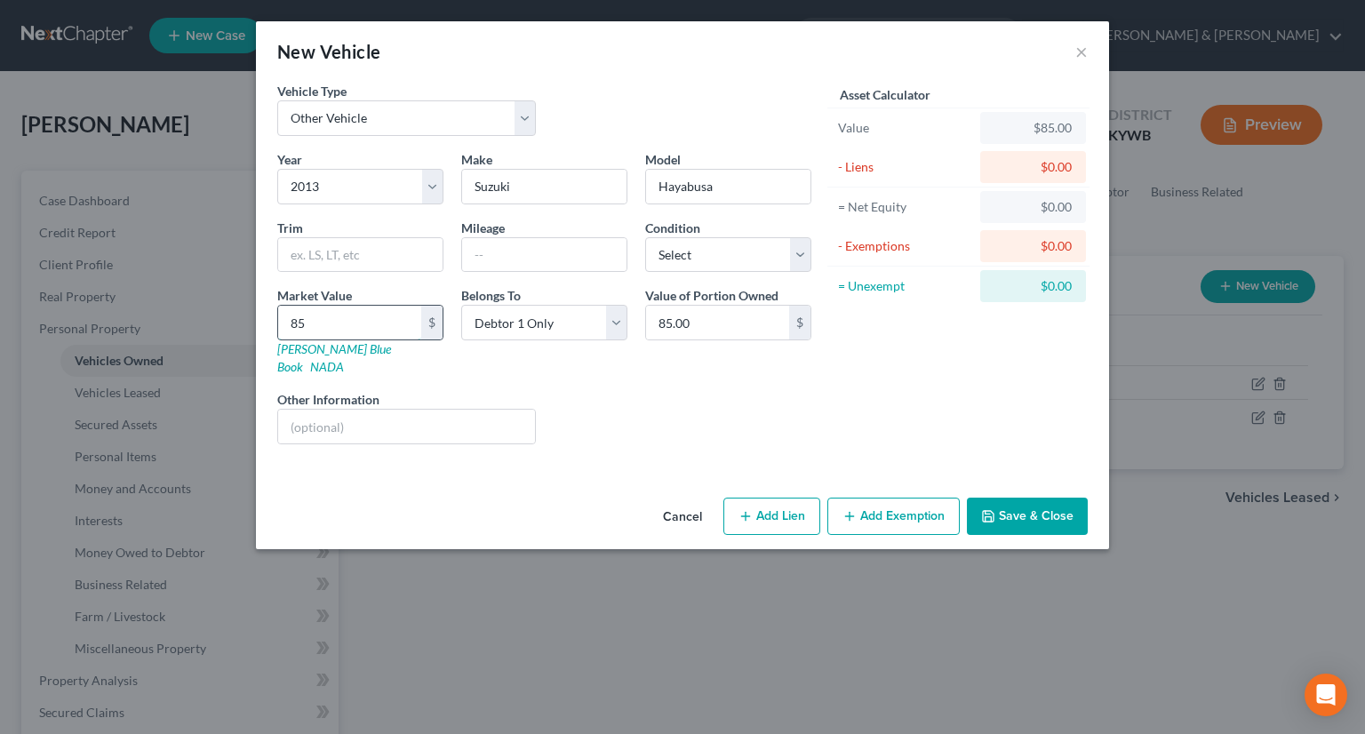
type input "850"
type input "850.00"
type input "8500"
type input "8,500.00"
type input "8,500"
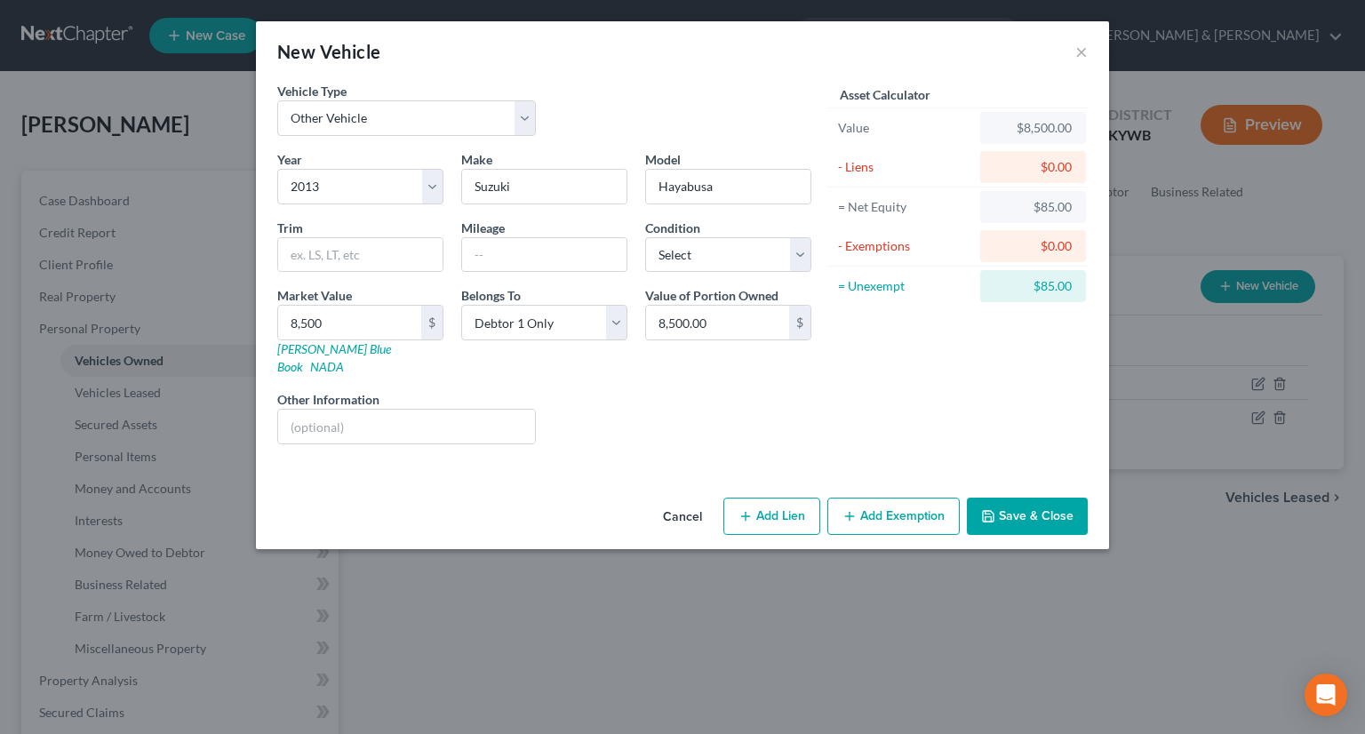
click at [886, 502] on button "Add Exemption" at bounding box center [893, 516] width 132 height 37
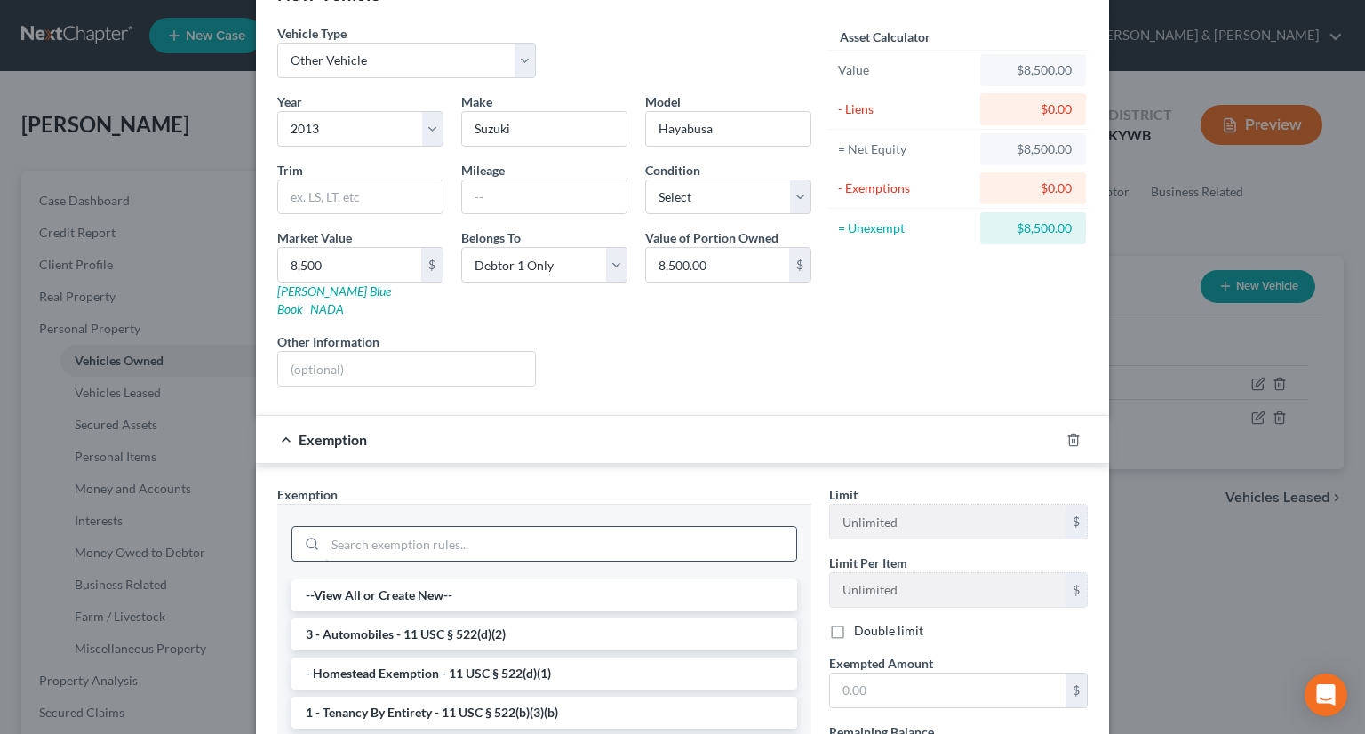
scroll to position [89, 0]
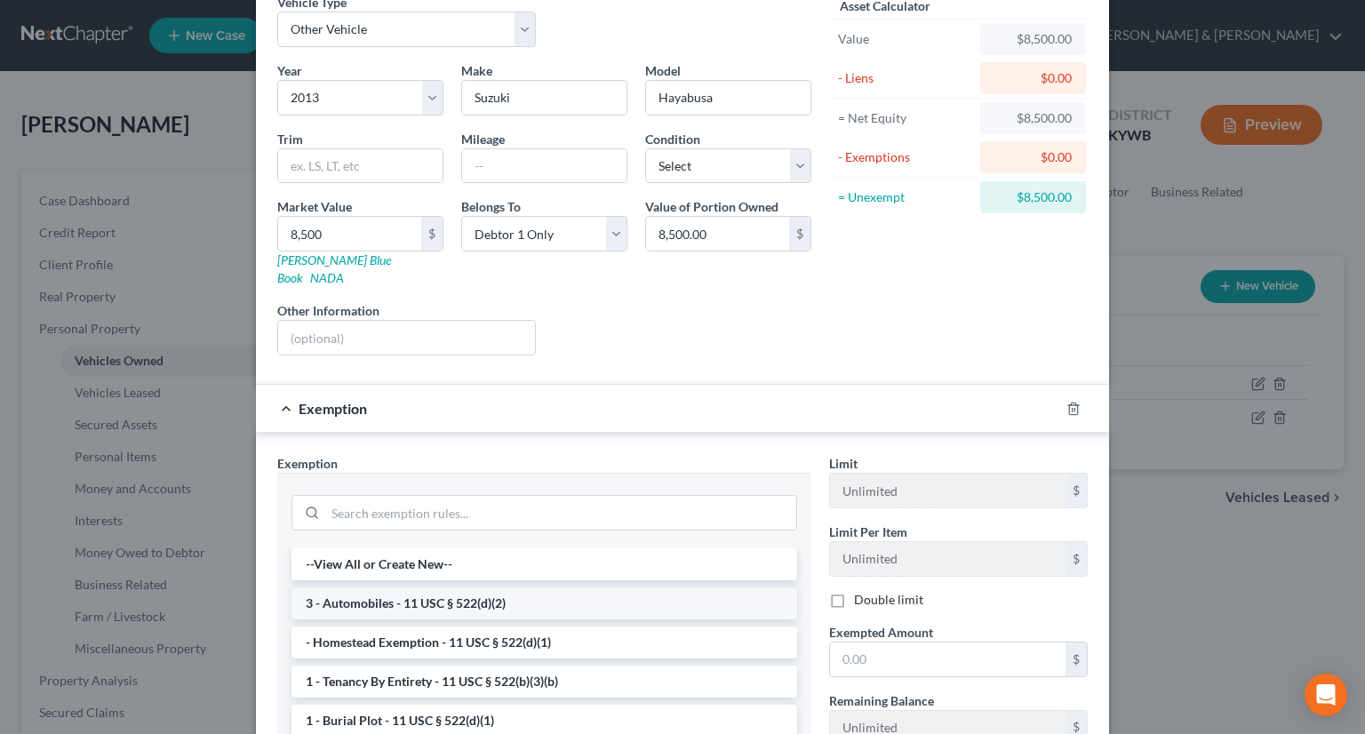
click at [519, 587] on li "3 - Automobiles - 11 USC § 522(d)(2)" at bounding box center [544, 603] width 506 height 32
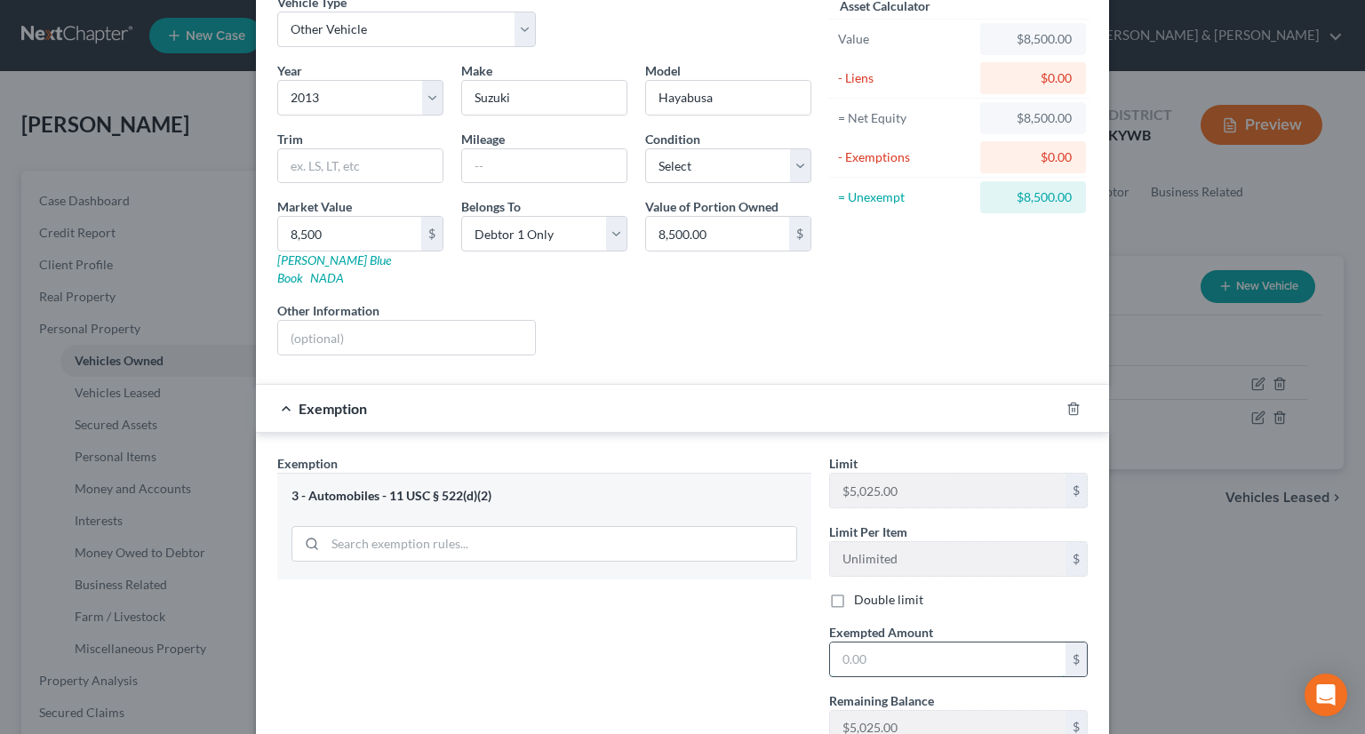
click at [870, 642] on input "text" at bounding box center [947, 659] width 235 height 34
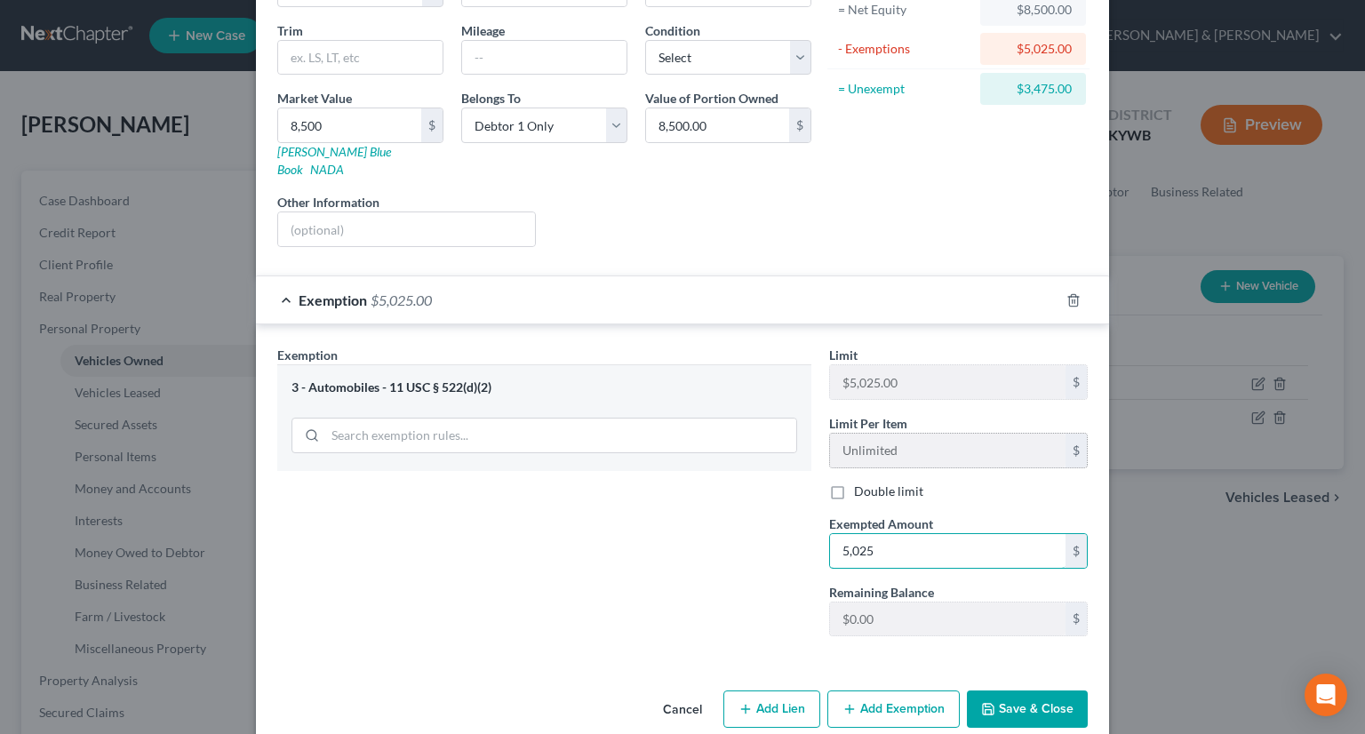
scroll to position [205, 0]
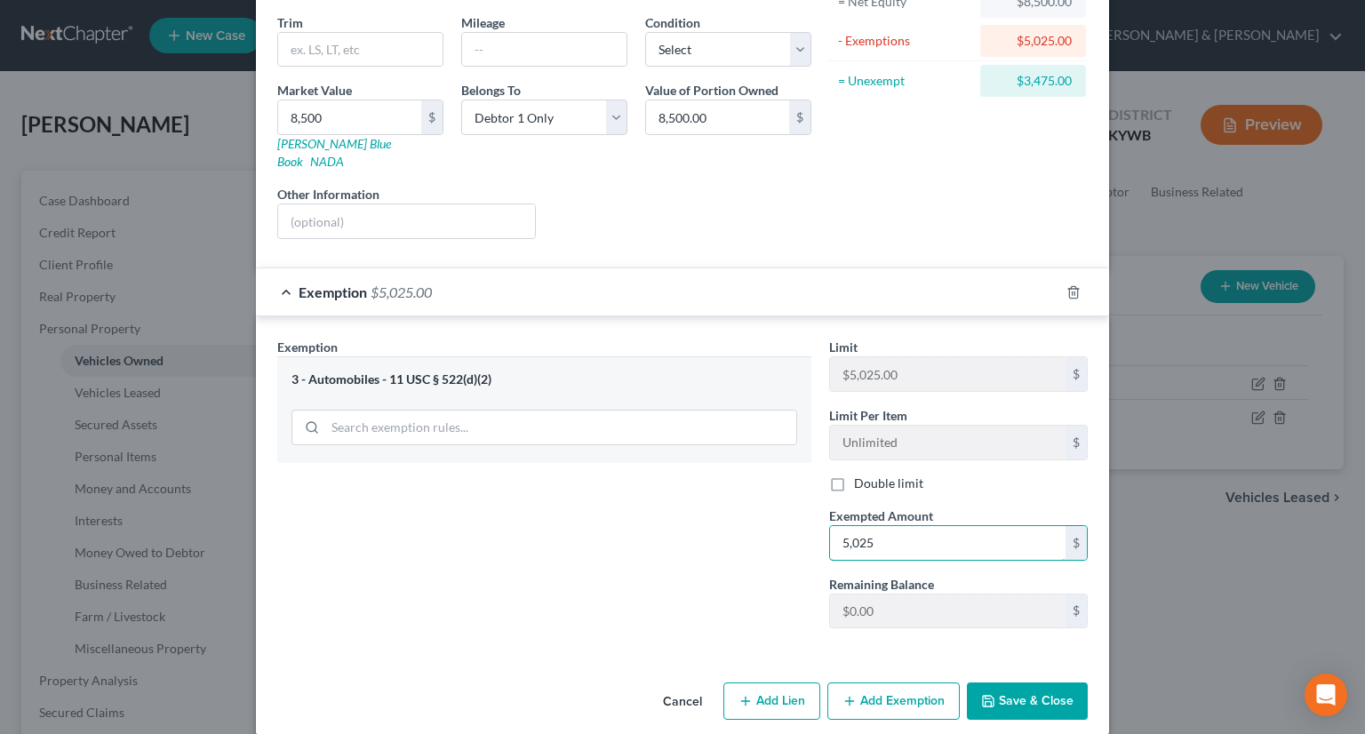
type input "5,025"
click at [898, 685] on button "Add Exemption" at bounding box center [893, 700] width 132 height 37
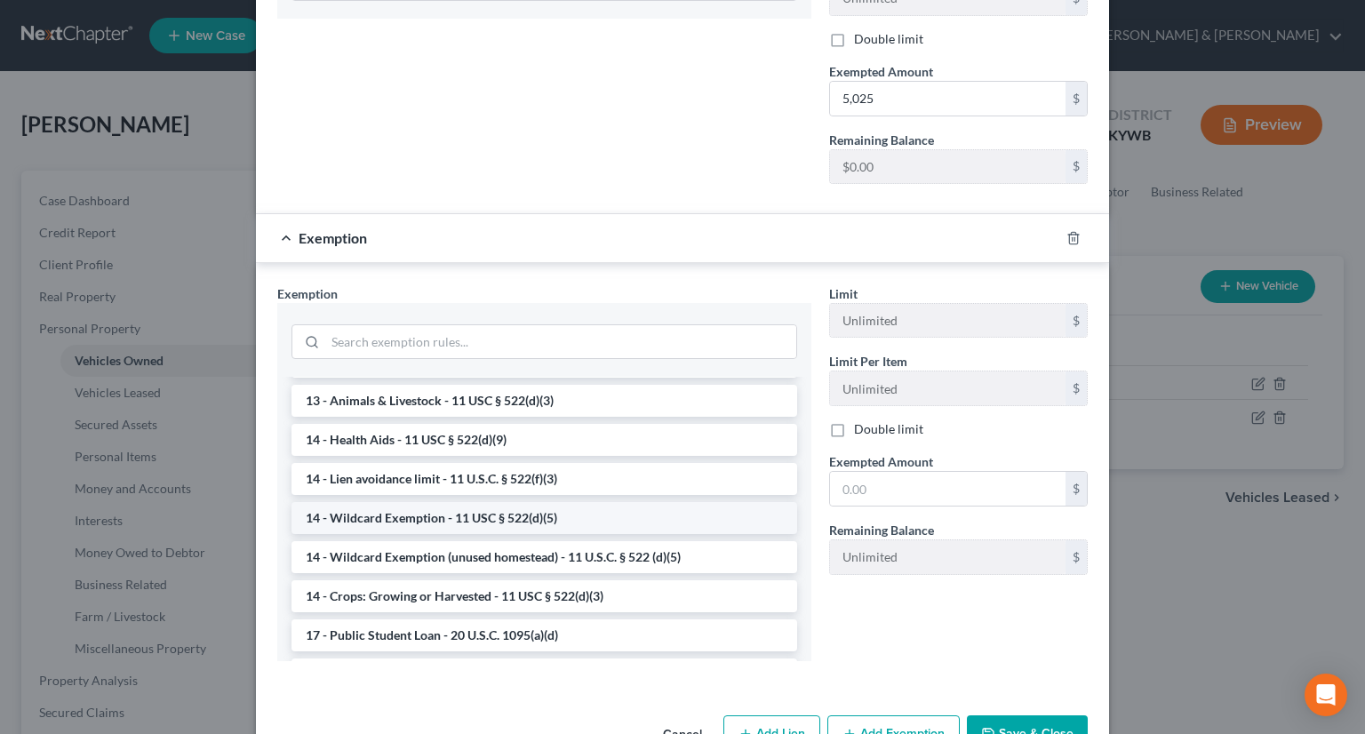
scroll to position [267, 0]
click at [490, 540] on li "14 - Wildcard Exemption (unused homestead) - 11 U.S.C. § 522 (d)(5)" at bounding box center [544, 556] width 506 height 32
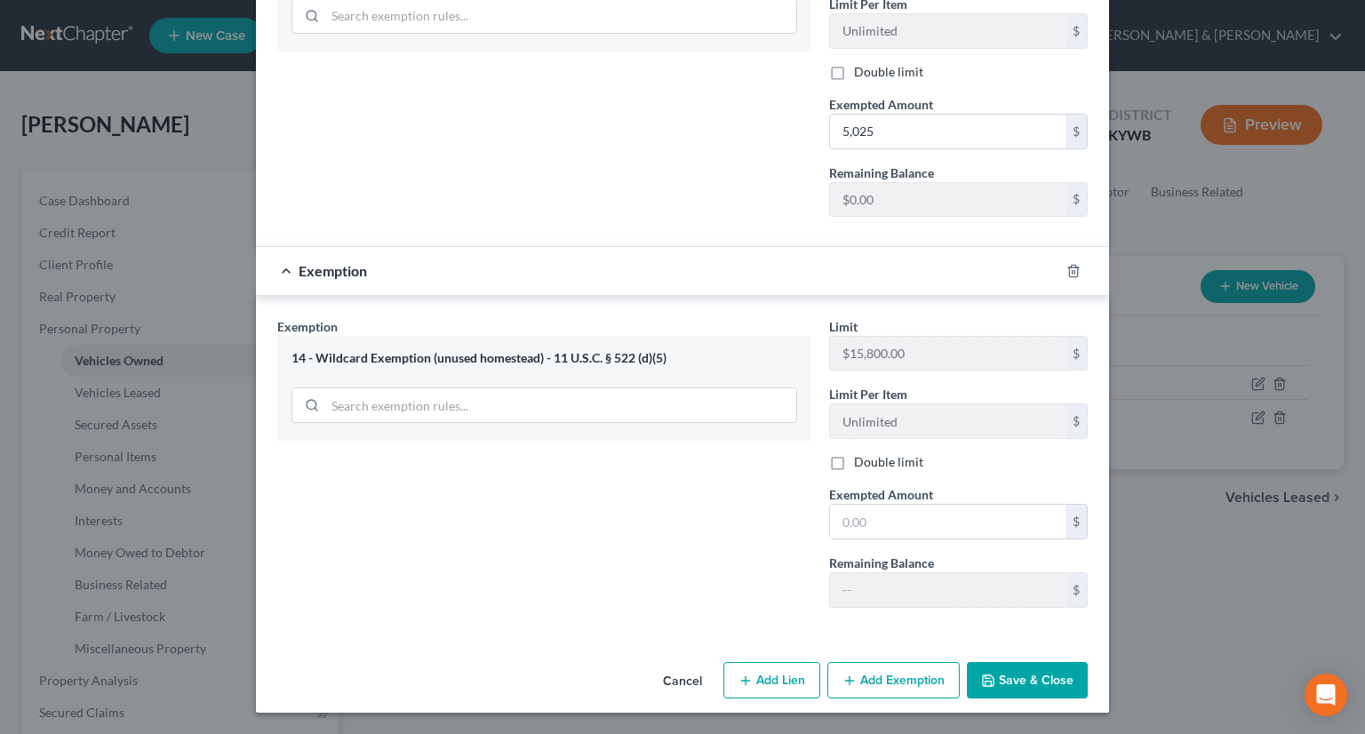
scroll to position [594, 0]
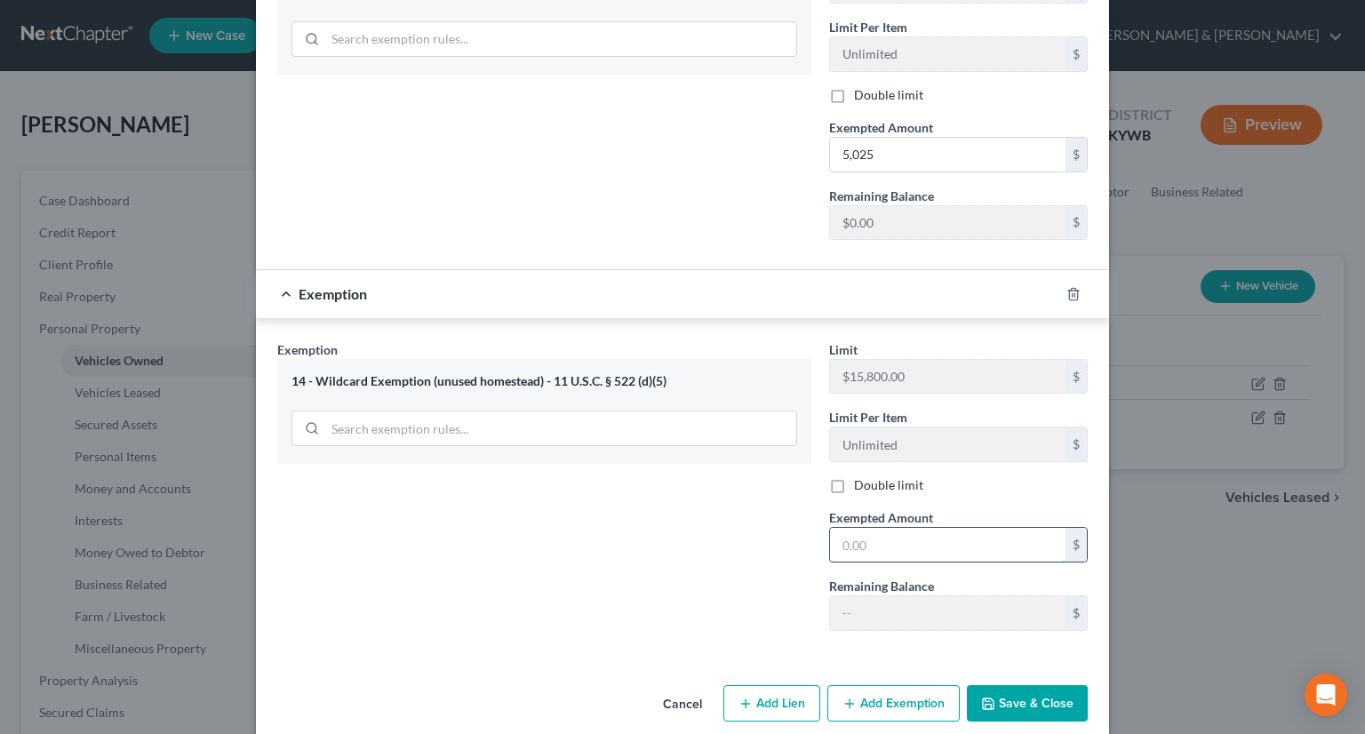
click at [871, 528] on input "text" at bounding box center [947, 545] width 235 height 34
type input "3,475"
click at [1008, 686] on button "Save & Close" at bounding box center [1027, 703] width 121 height 37
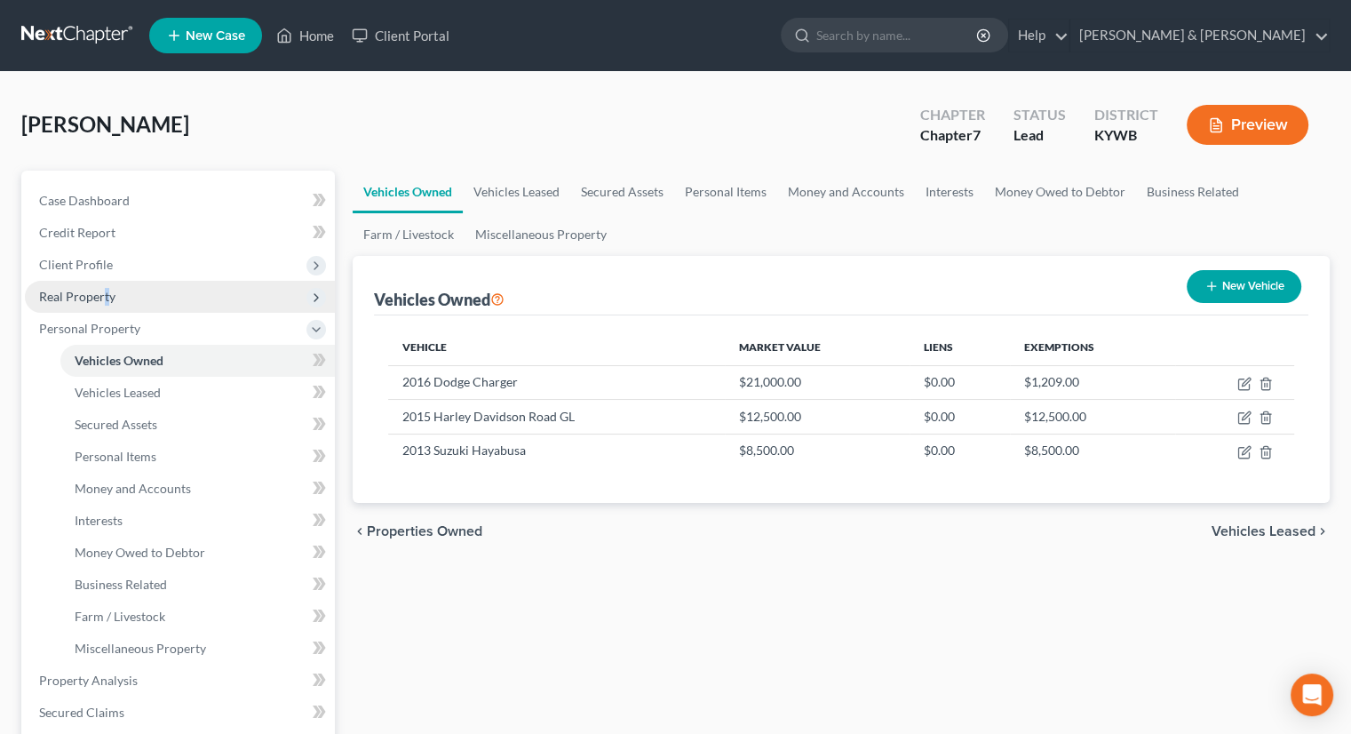
click at [105, 303] on span "Real Property" at bounding box center [180, 297] width 310 height 32
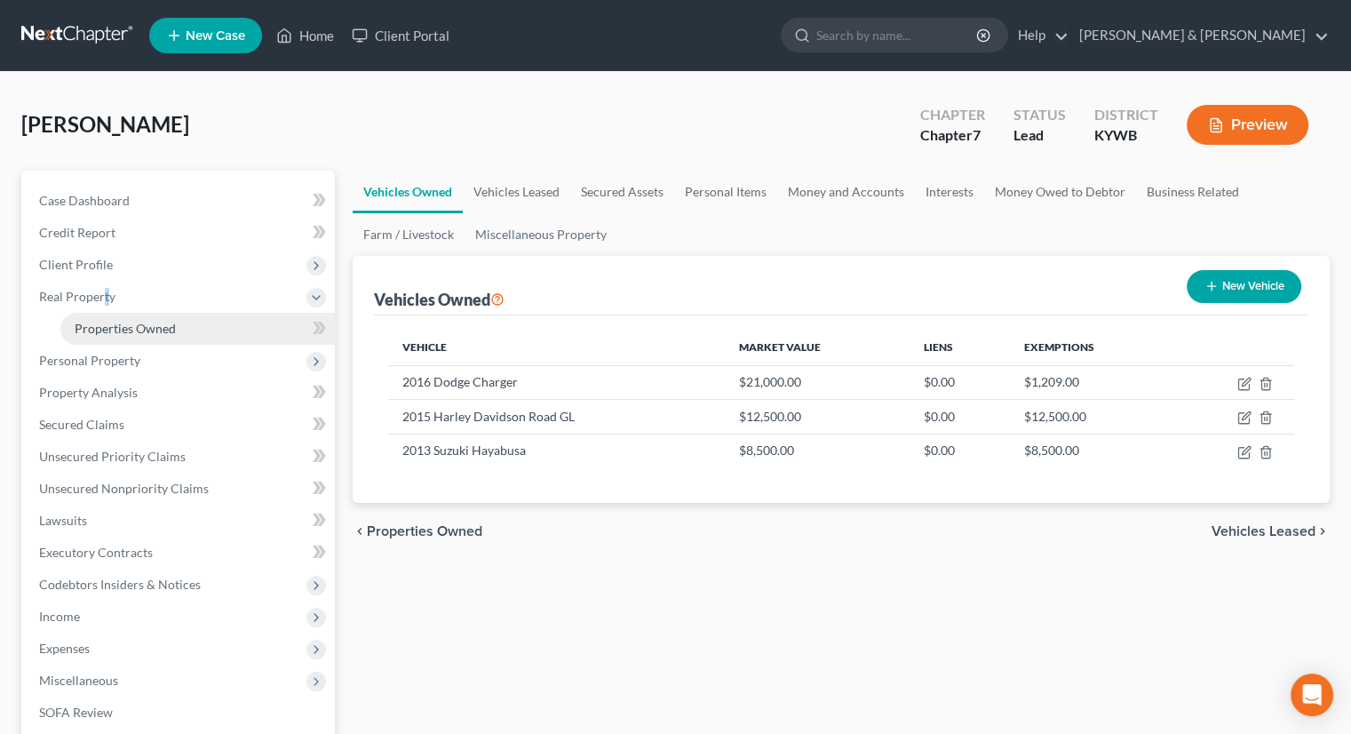
click at [203, 331] on link "Properties Owned" at bounding box center [197, 329] width 275 height 32
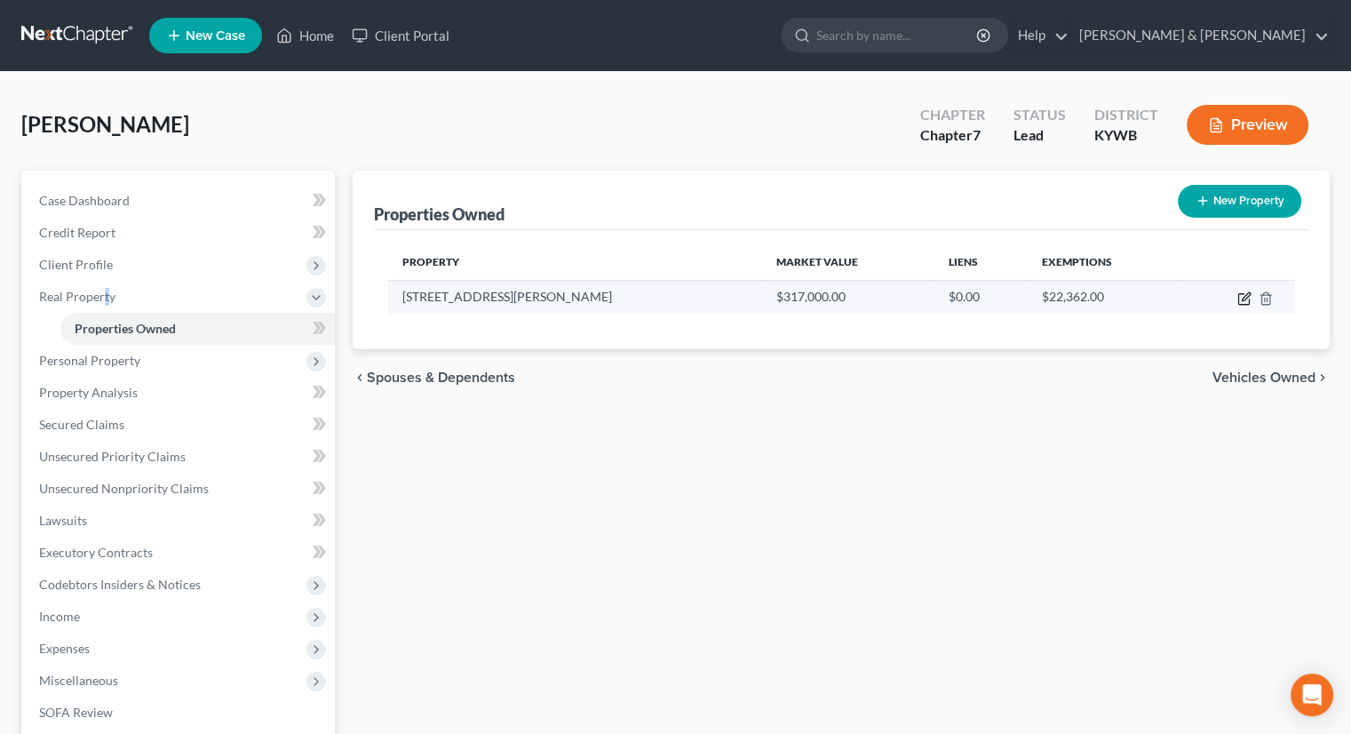
click at [1242, 297] on icon "button" at bounding box center [1246, 296] width 8 height 8
select select "18"
select select "55"
select select "3"
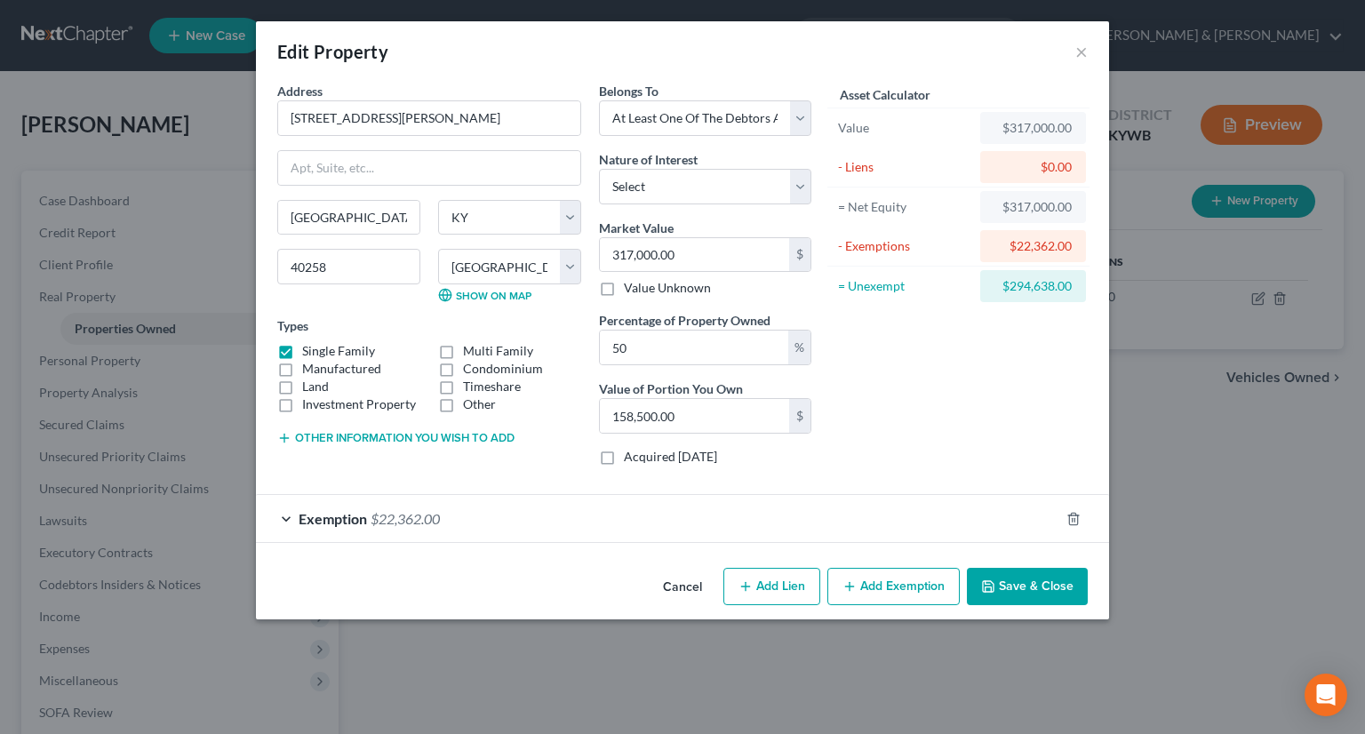
click at [352, 520] on span "Exemption" at bounding box center [333, 518] width 68 height 17
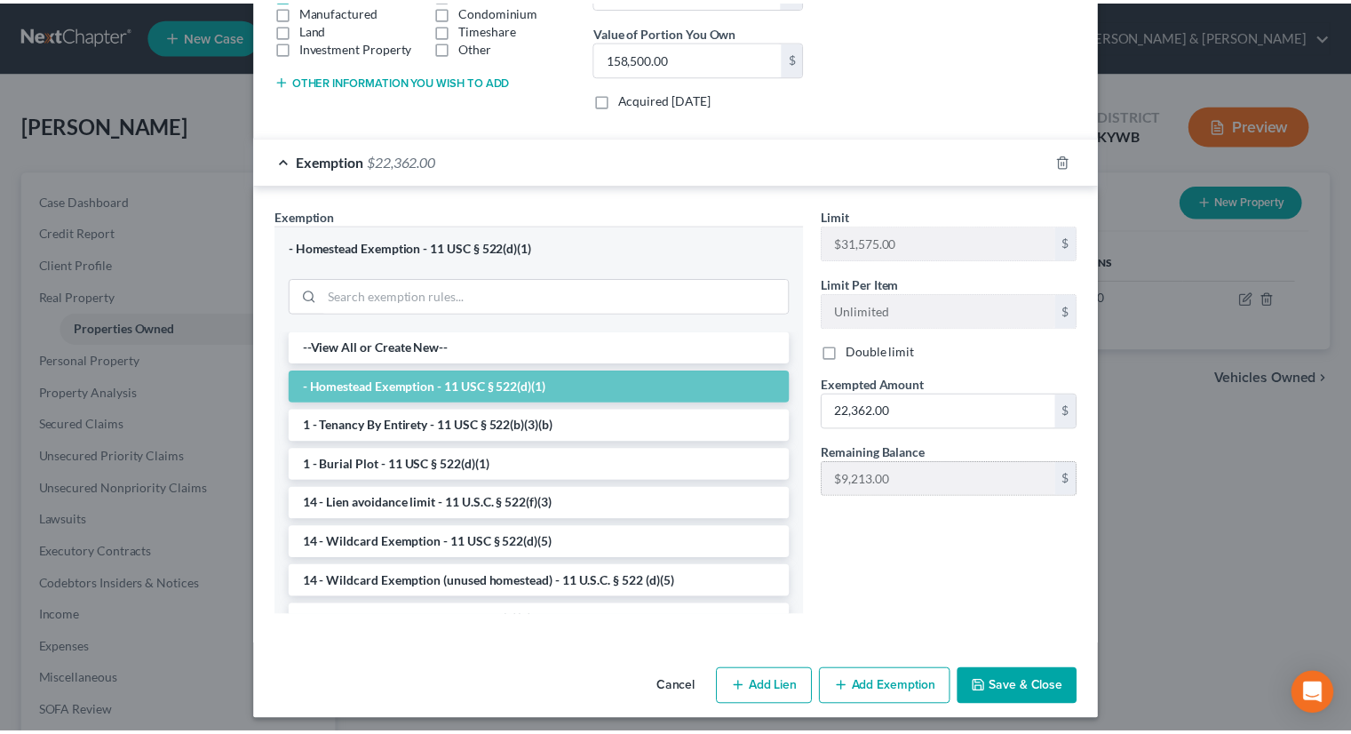
scroll to position [363, 0]
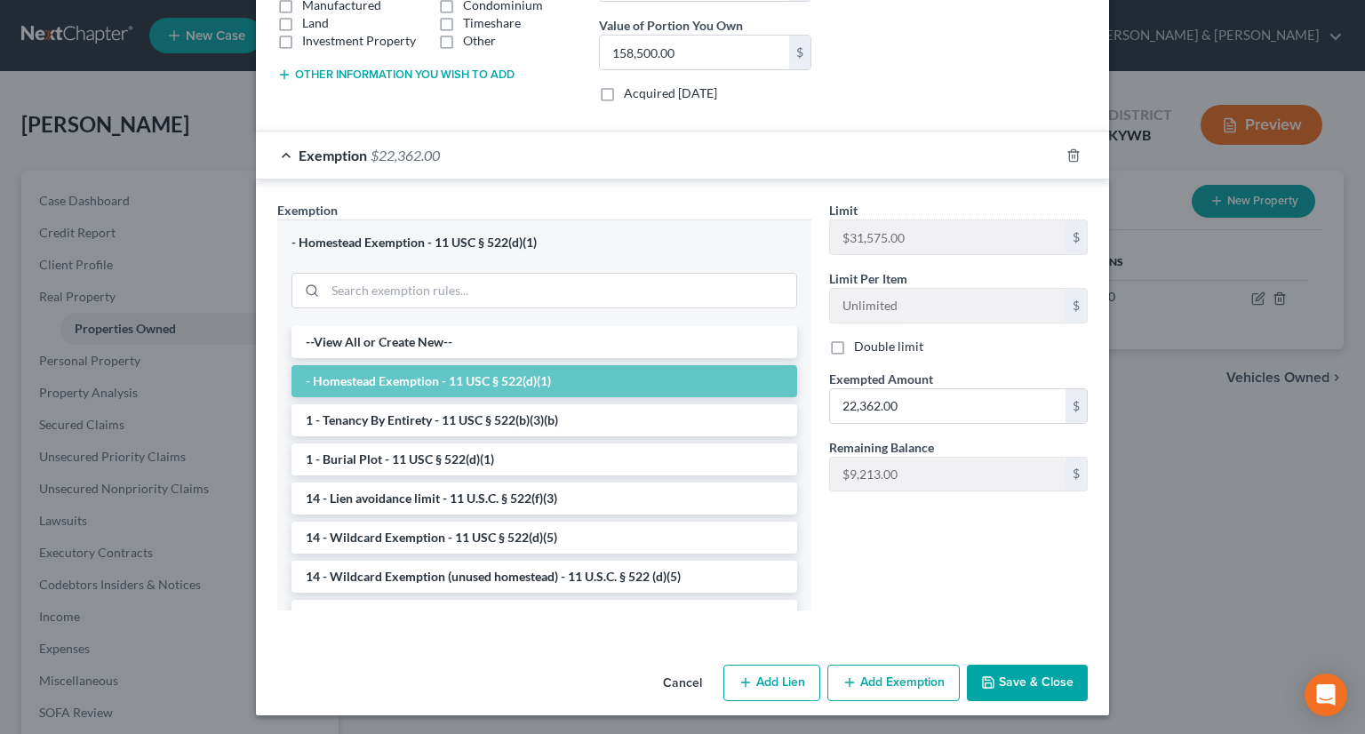
click at [673, 676] on button "Cancel" at bounding box center [683, 684] width 68 height 36
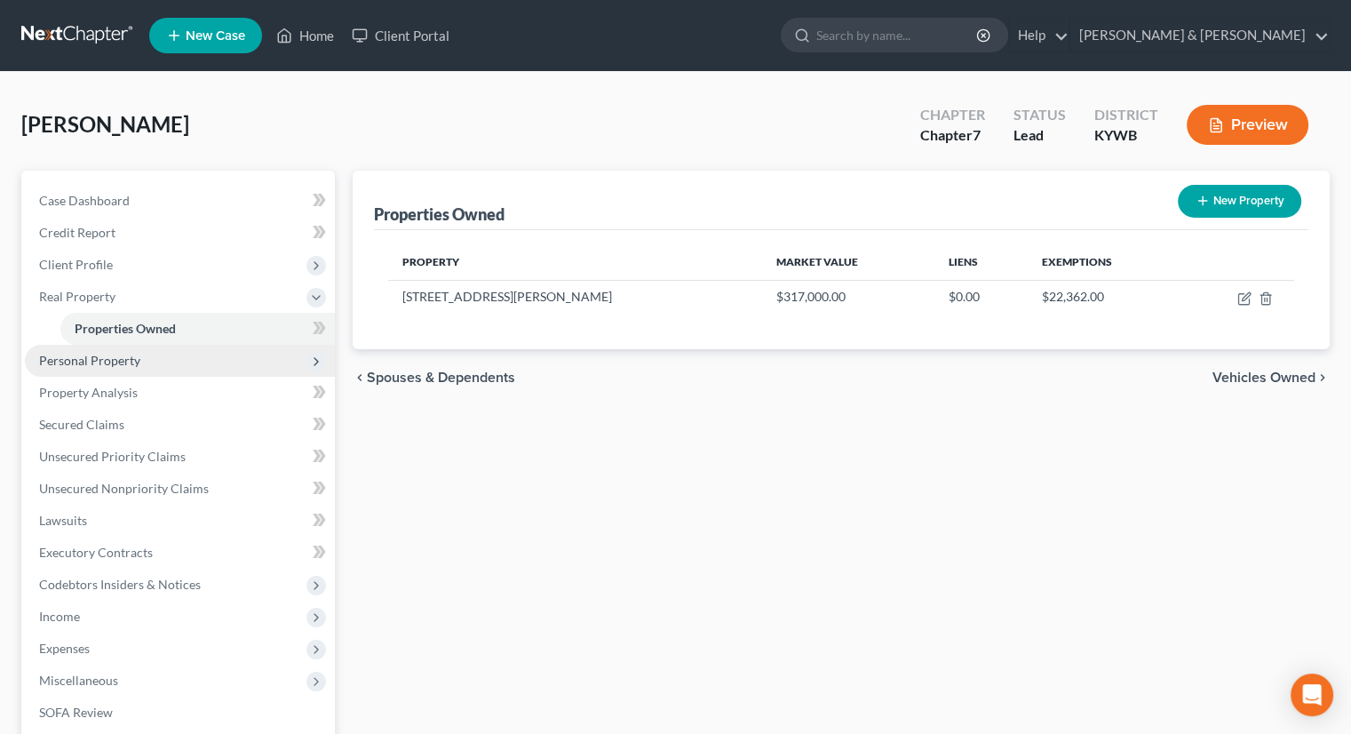
click at [116, 358] on span "Personal Property" at bounding box center [89, 360] width 101 height 15
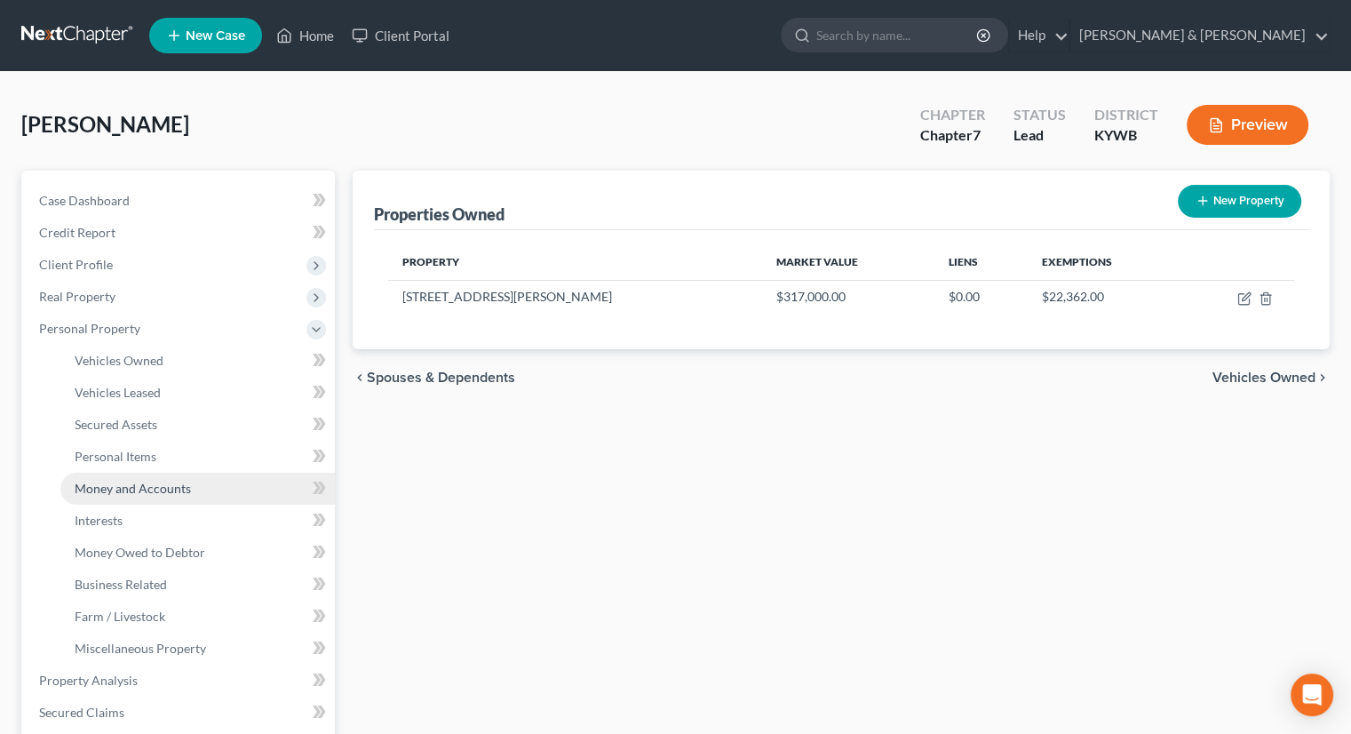
click at [149, 484] on span "Money and Accounts" at bounding box center [133, 488] width 116 height 15
